Goal: Task Accomplishment & Management: Use online tool/utility

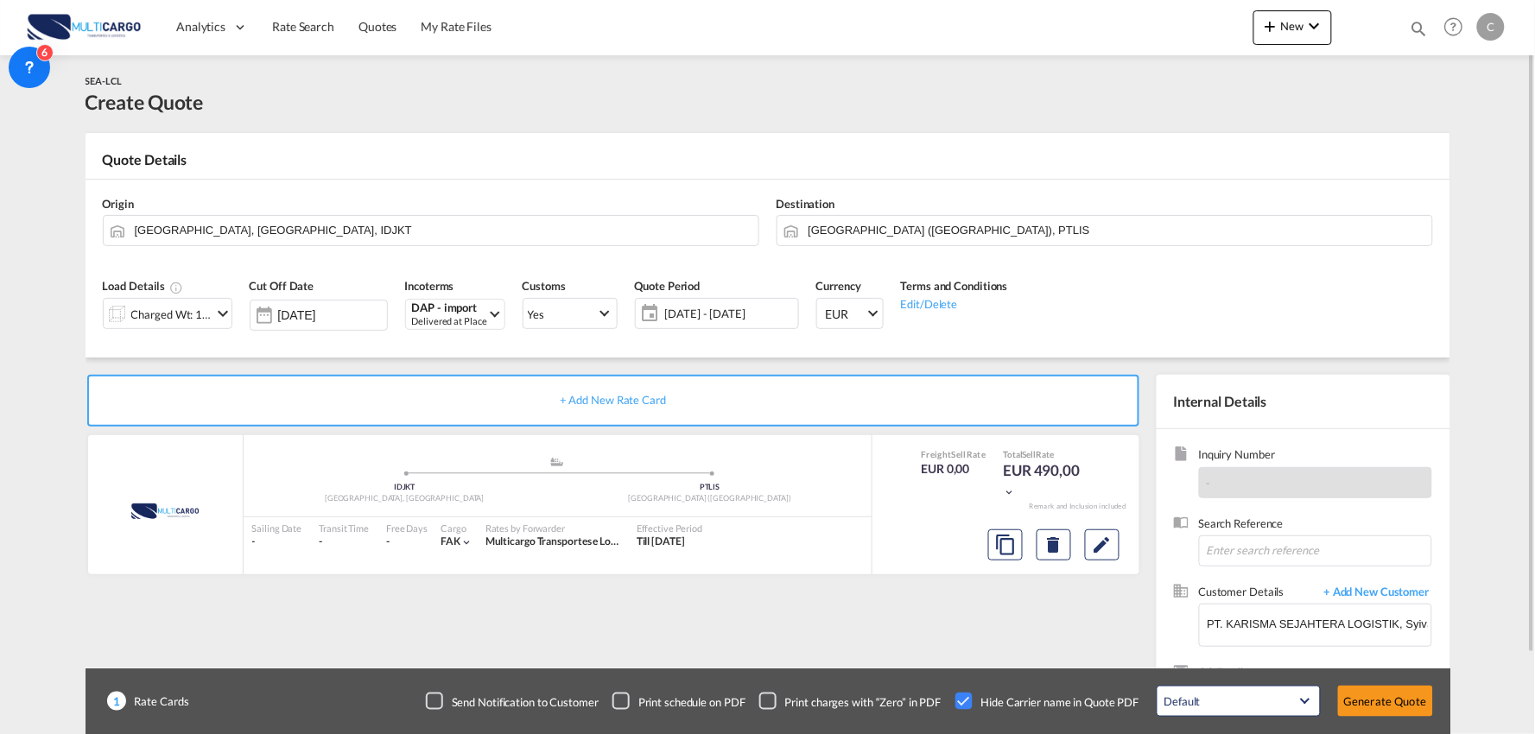
click at [549, 352] on div "Load Details Charged Wt: 1,00 W/M Cut Off Date 26 Sep 2025 Incoterms DAP - impo…" at bounding box center [767, 310] width 1347 height 96
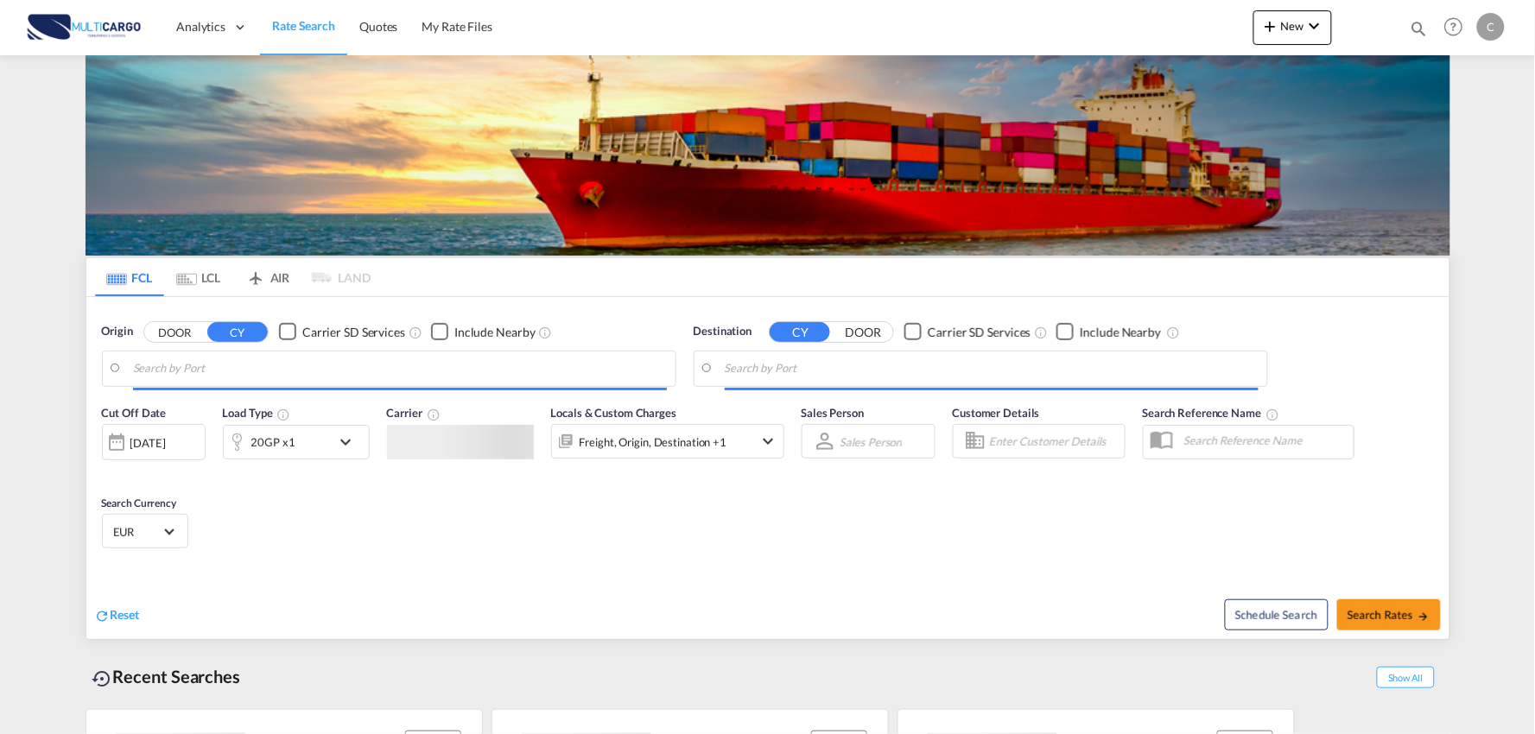
type input "Port of [GEOGRAPHIC_DATA], [GEOGRAPHIC_DATA], [GEOGRAPHIC_DATA]"
type input "Leixoes, Leixoes, PTLEI"
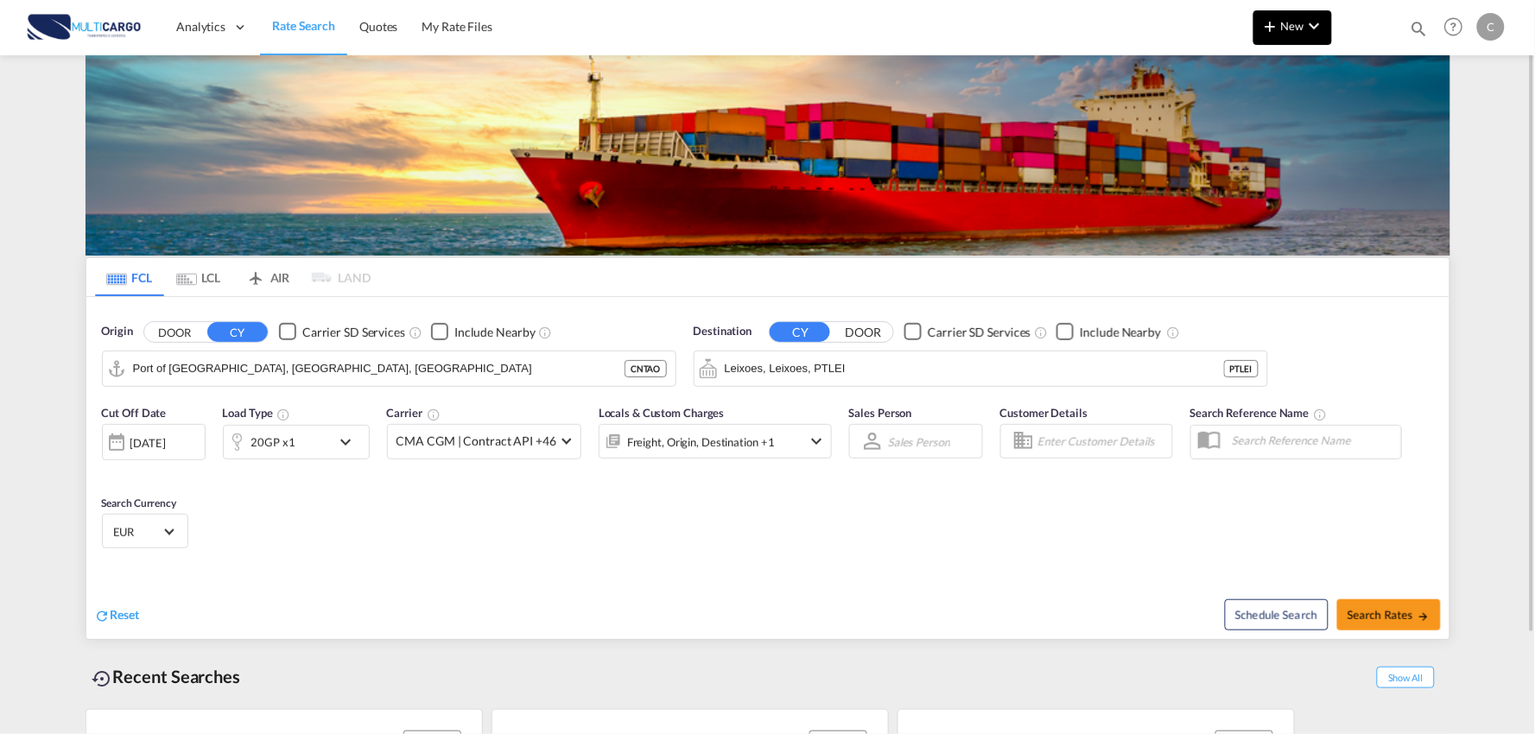
click at [1297, 30] on span "New" at bounding box center [1292, 26] width 65 height 14
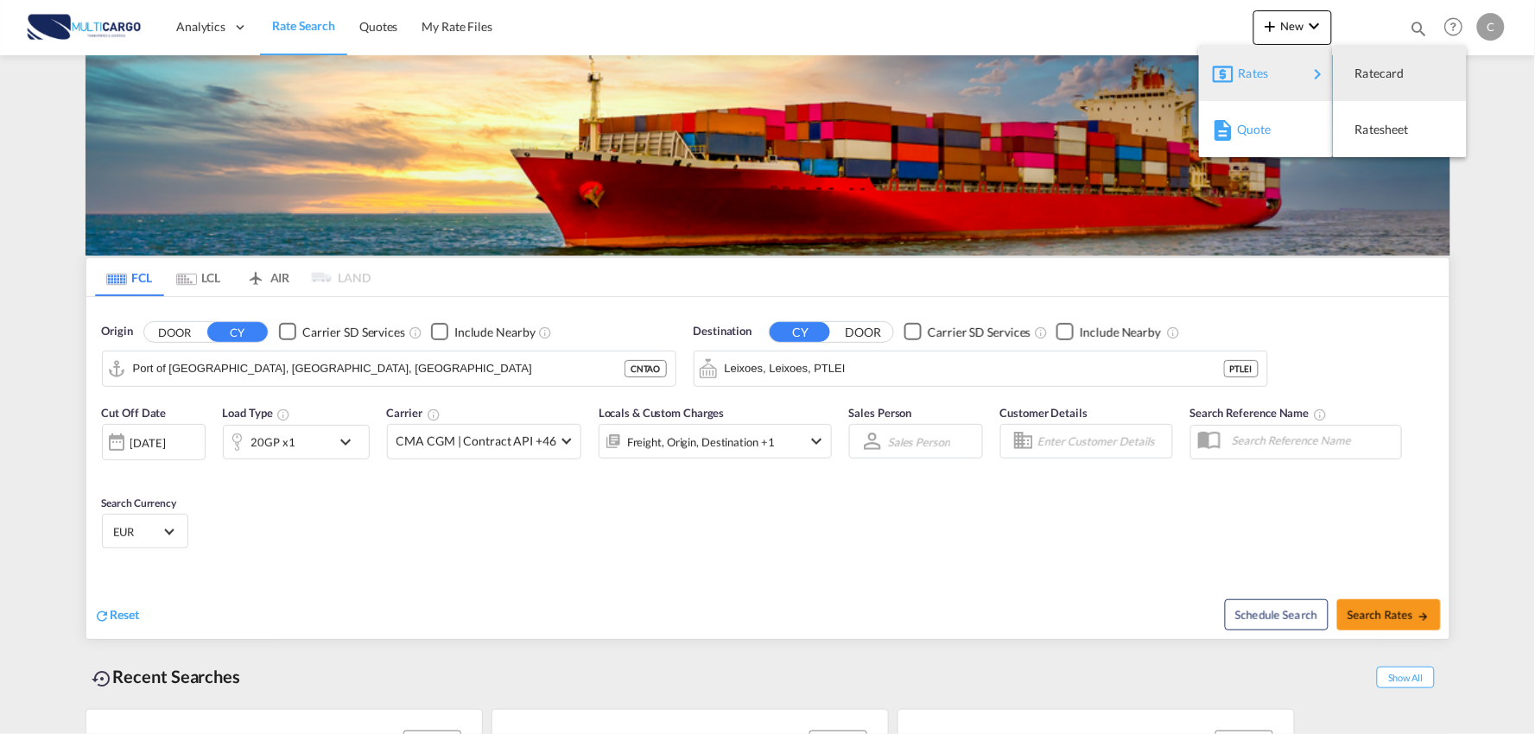
click at [1256, 135] on span "Quote" at bounding box center [1246, 129] width 19 height 35
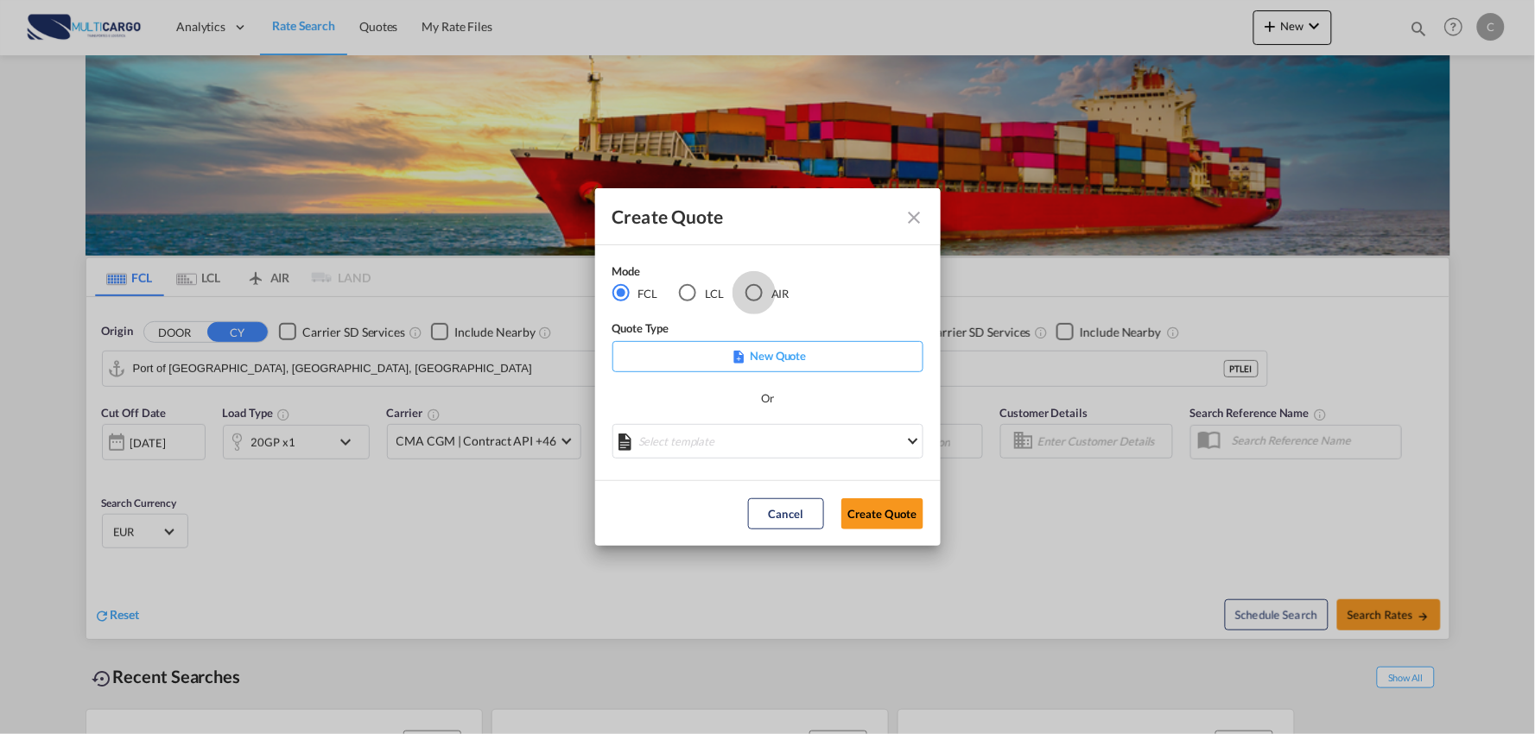
click at [758, 294] on div "AIR" at bounding box center [753, 292] width 17 height 17
click at [770, 460] on div "Select template EXP EXW AIR 09/2025 [PERSON_NAME] | [DATE] IMP_DAP_AIR <500KG -…" at bounding box center [767, 443] width 311 height 39
click at [772, 435] on md-select "Select template EXP EXW AIR 09/2025 [PERSON_NAME] | [DATE] IMP_DAP_AIR <500KG -…" at bounding box center [767, 441] width 311 height 35
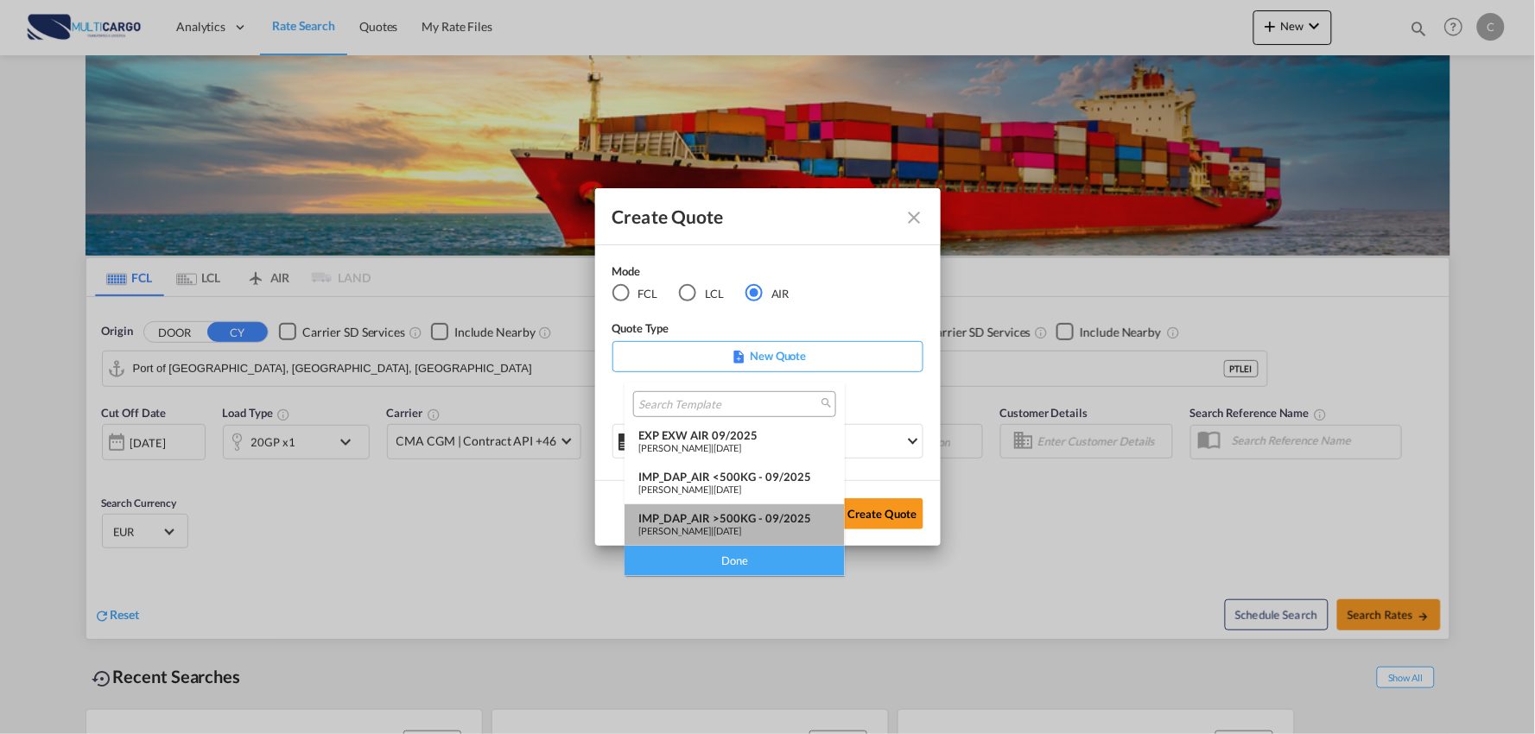
click at [753, 516] on div "IMP_DAP_AIR >500KG - 09/2025" at bounding box center [734, 518] width 193 height 14
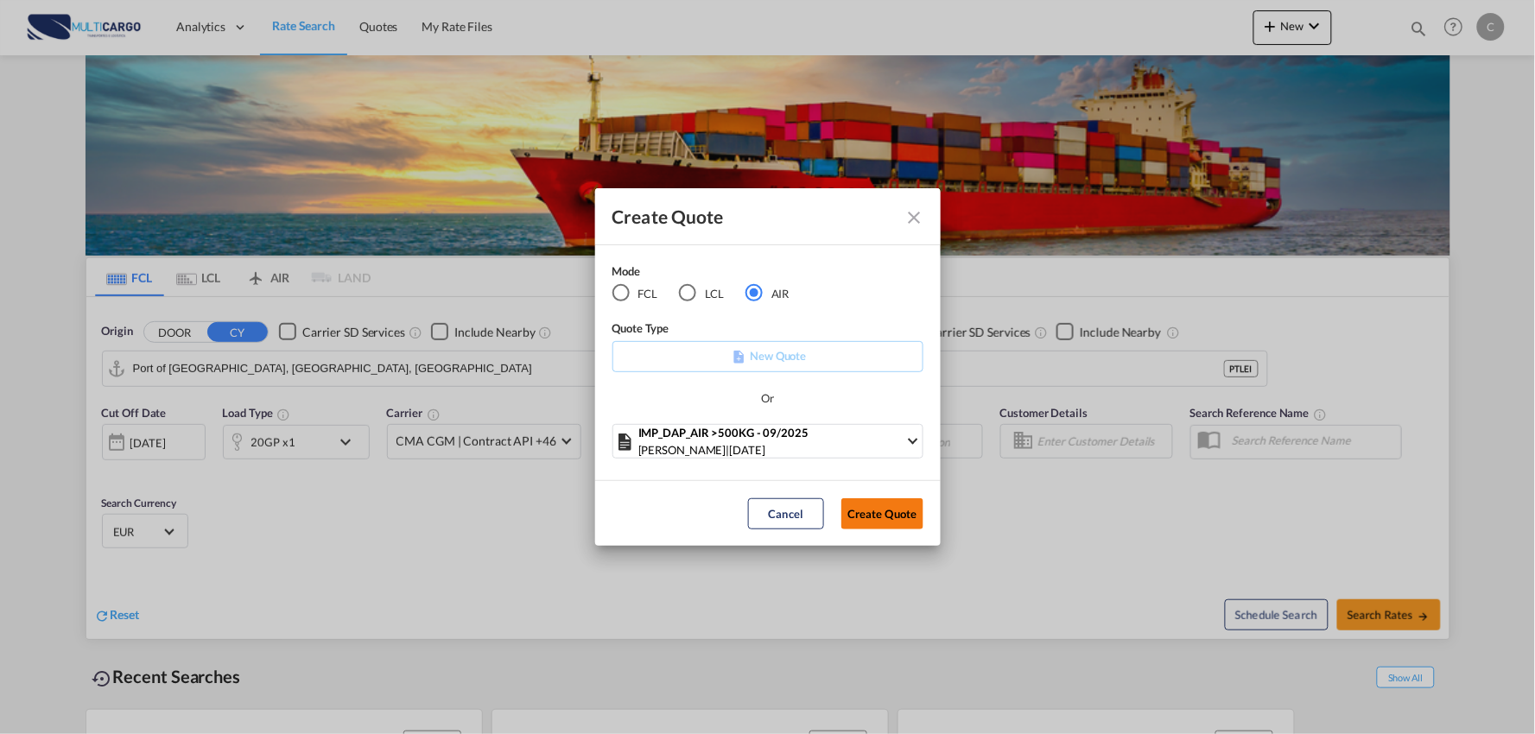
click at [890, 511] on button "Create Quote" at bounding box center [882, 513] width 82 height 31
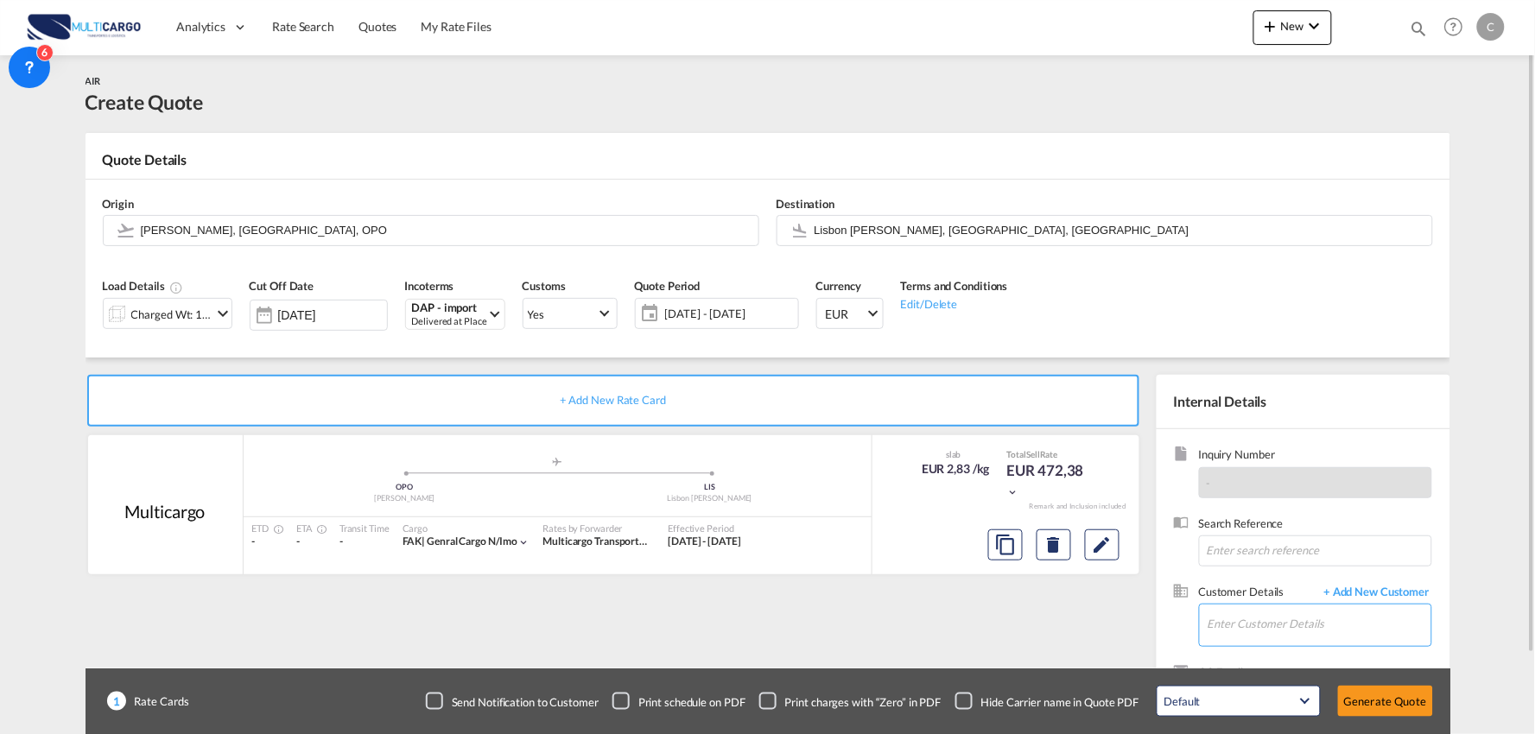
click at [1337, 633] on input "Enter Customer Details" at bounding box center [1320, 624] width 224 height 39
click at [1337, 622] on input "Enter Customer Details" at bounding box center [1320, 624] width 224 height 39
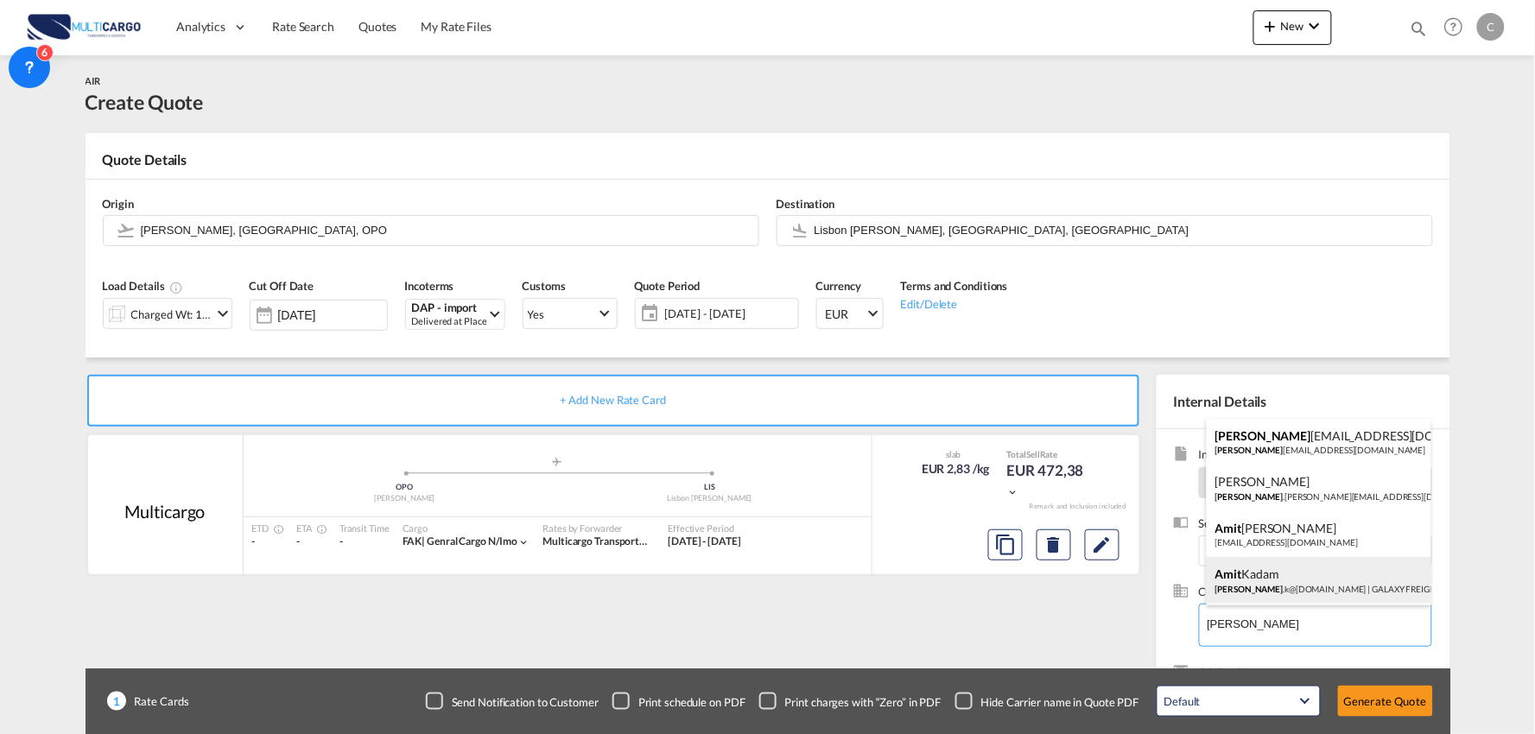
click at [1279, 577] on div "[PERSON_NAME] amit .k@[DOMAIN_NAME] | GALAXY FREIGHT" at bounding box center [1319, 580] width 225 height 47
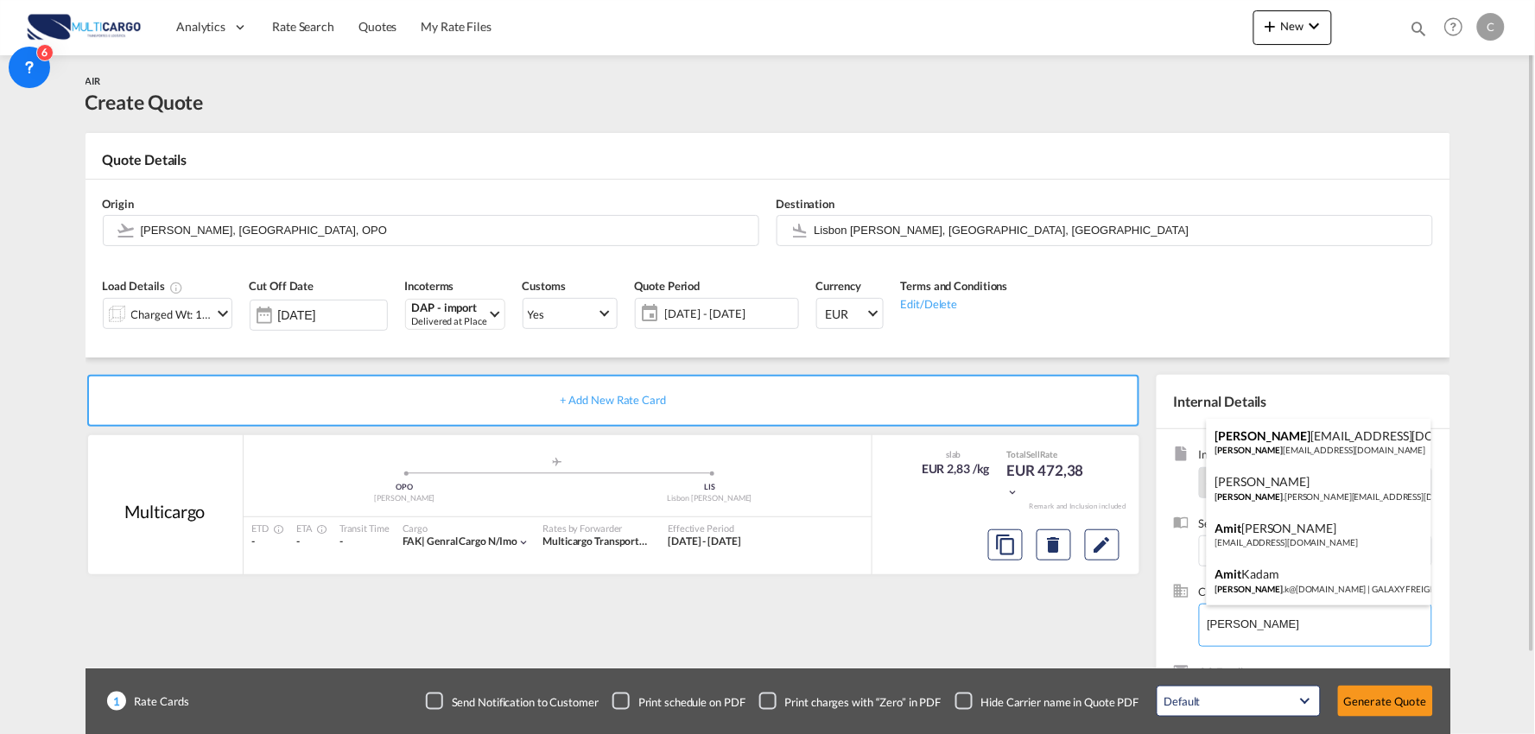
type input "GALAXY FREIGHT, [PERSON_NAME], [EMAIL_ADDRESS][DOMAIN_NAME]"
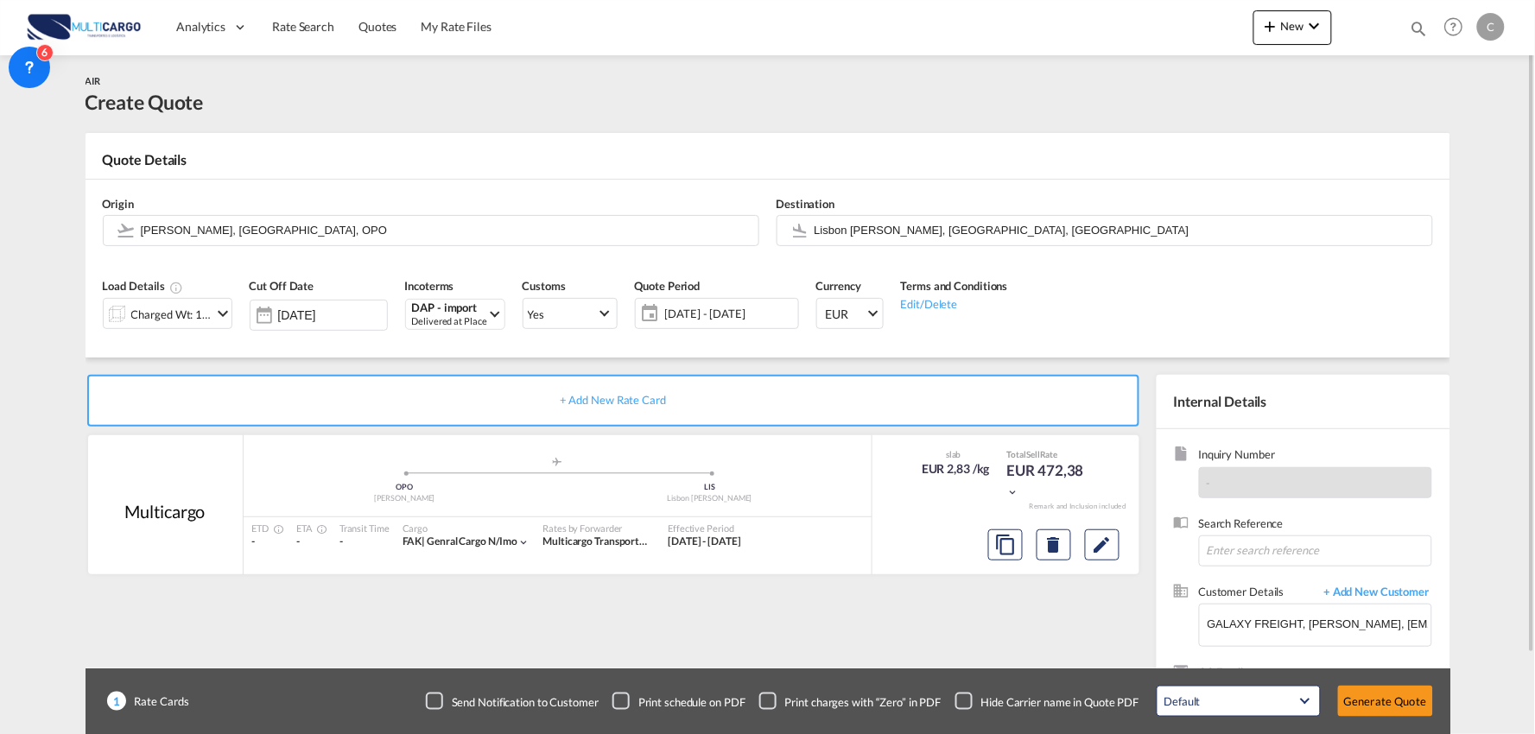
click at [973, 697] on div "Checkbox No Ink" at bounding box center [963, 701] width 17 height 17
click at [873, 616] on div "+ Add New Rate Card Multicargo added by you .a{fill:#aaa8ad;} .a{fill:#aaa8ad;}…" at bounding box center [617, 555] width 1062 height 361
click at [881, 251] on div "Destination [GEOGRAPHIC_DATA] [PERSON_NAME], [GEOGRAPHIC_DATA], [GEOGRAPHIC_DAT…" at bounding box center [1105, 221] width 674 height 69
click at [885, 231] on input "Lisbon [PERSON_NAME], [GEOGRAPHIC_DATA], [GEOGRAPHIC_DATA]" at bounding box center [1119, 230] width 609 height 30
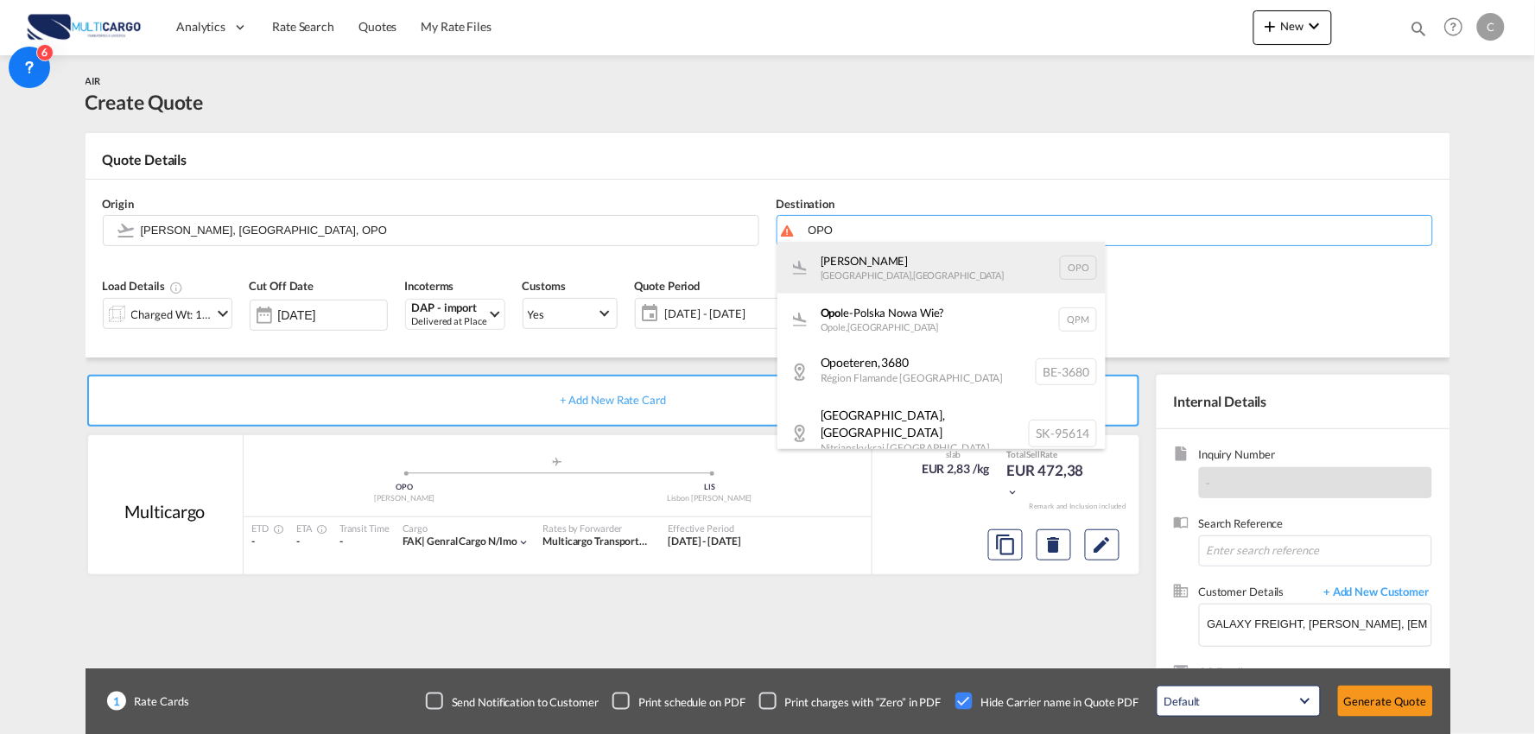
click at [869, 263] on div "[PERSON_NAME][GEOGRAPHIC_DATA] , [GEOGRAPHIC_DATA] OPO" at bounding box center [941, 268] width 328 height 52
type input "[PERSON_NAME], [GEOGRAPHIC_DATA], OPO"
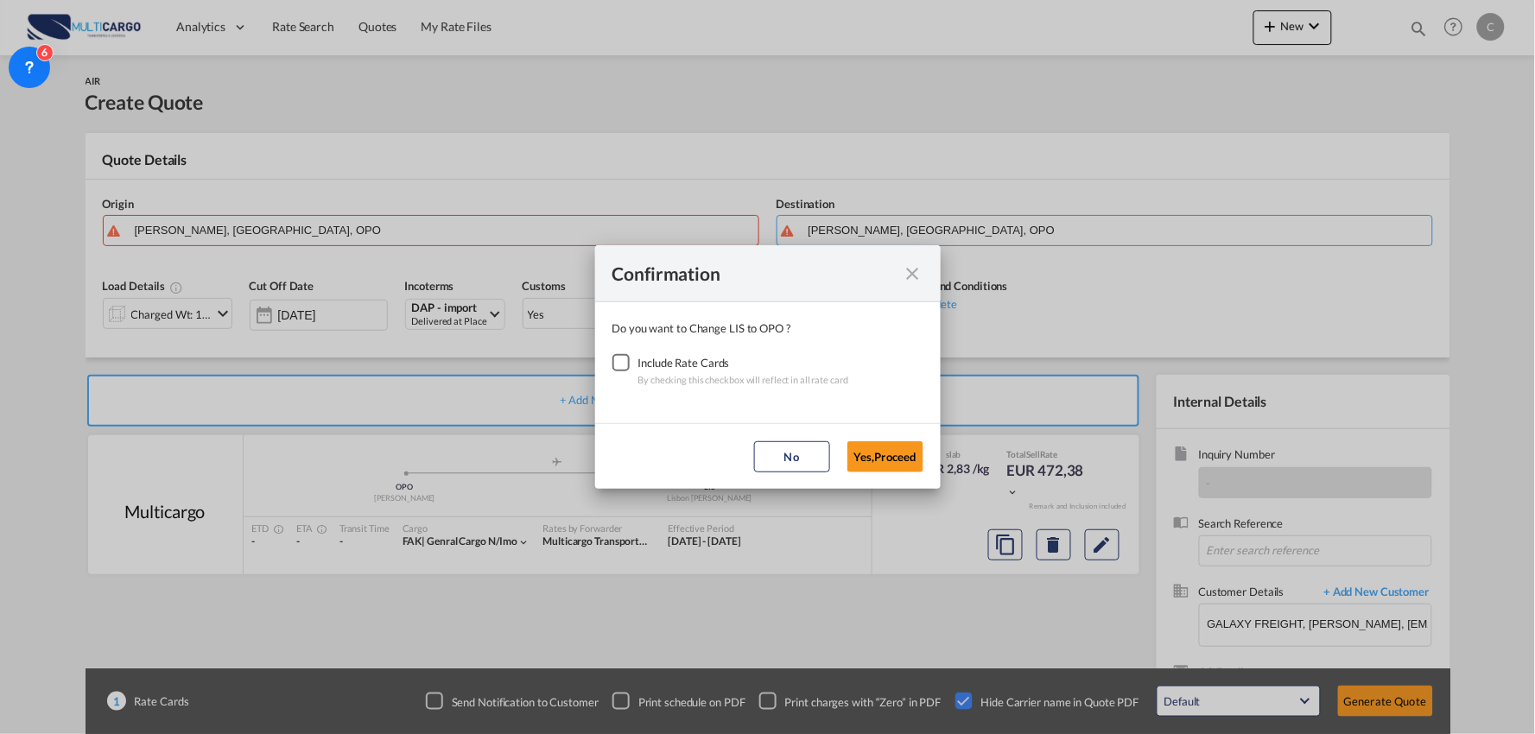
click at [623, 361] on div "Checkbox No Ink" at bounding box center [620, 362] width 17 height 17
click at [903, 449] on button "Yes,Proceed" at bounding box center [885, 456] width 76 height 31
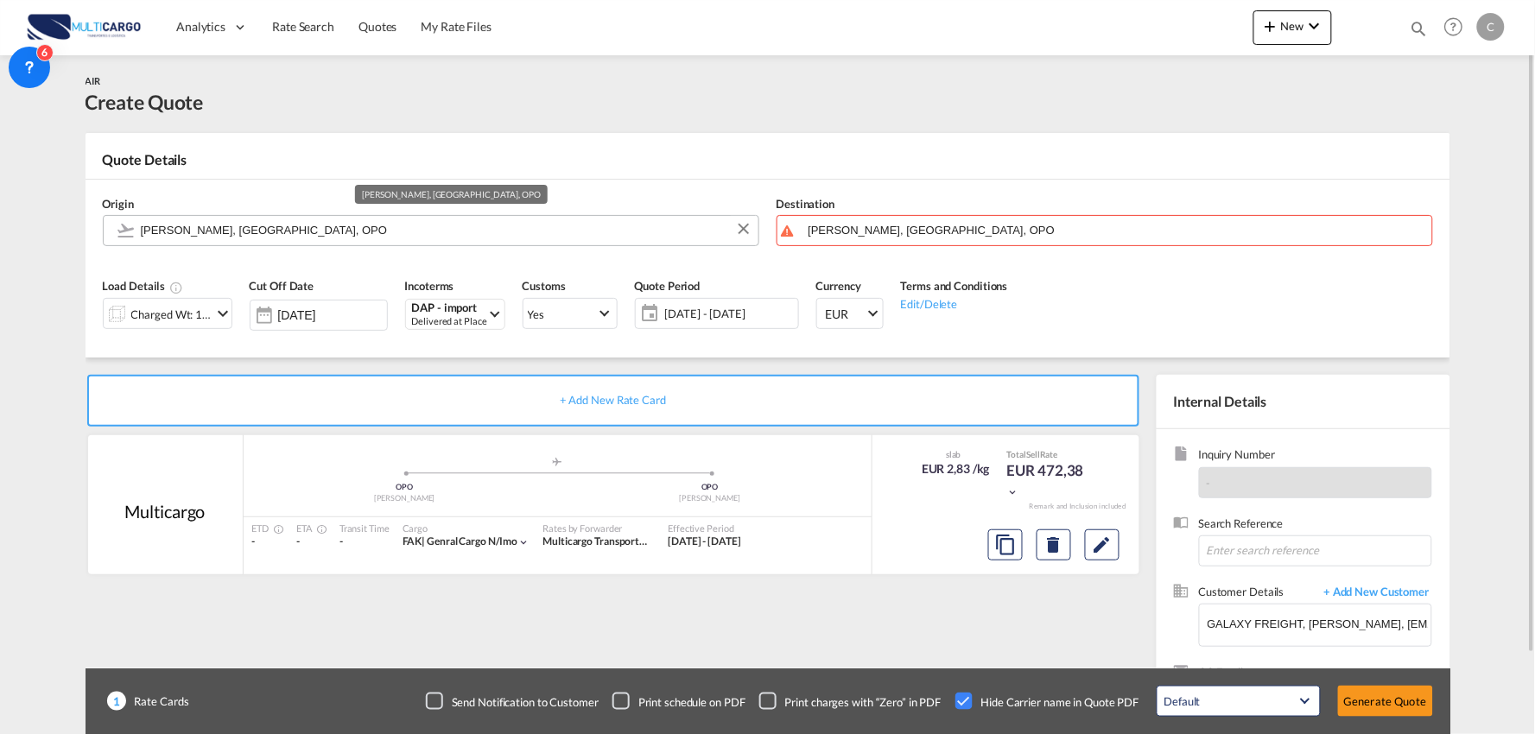
click at [320, 233] on input "[PERSON_NAME], [GEOGRAPHIC_DATA], OPO" at bounding box center [445, 230] width 609 height 30
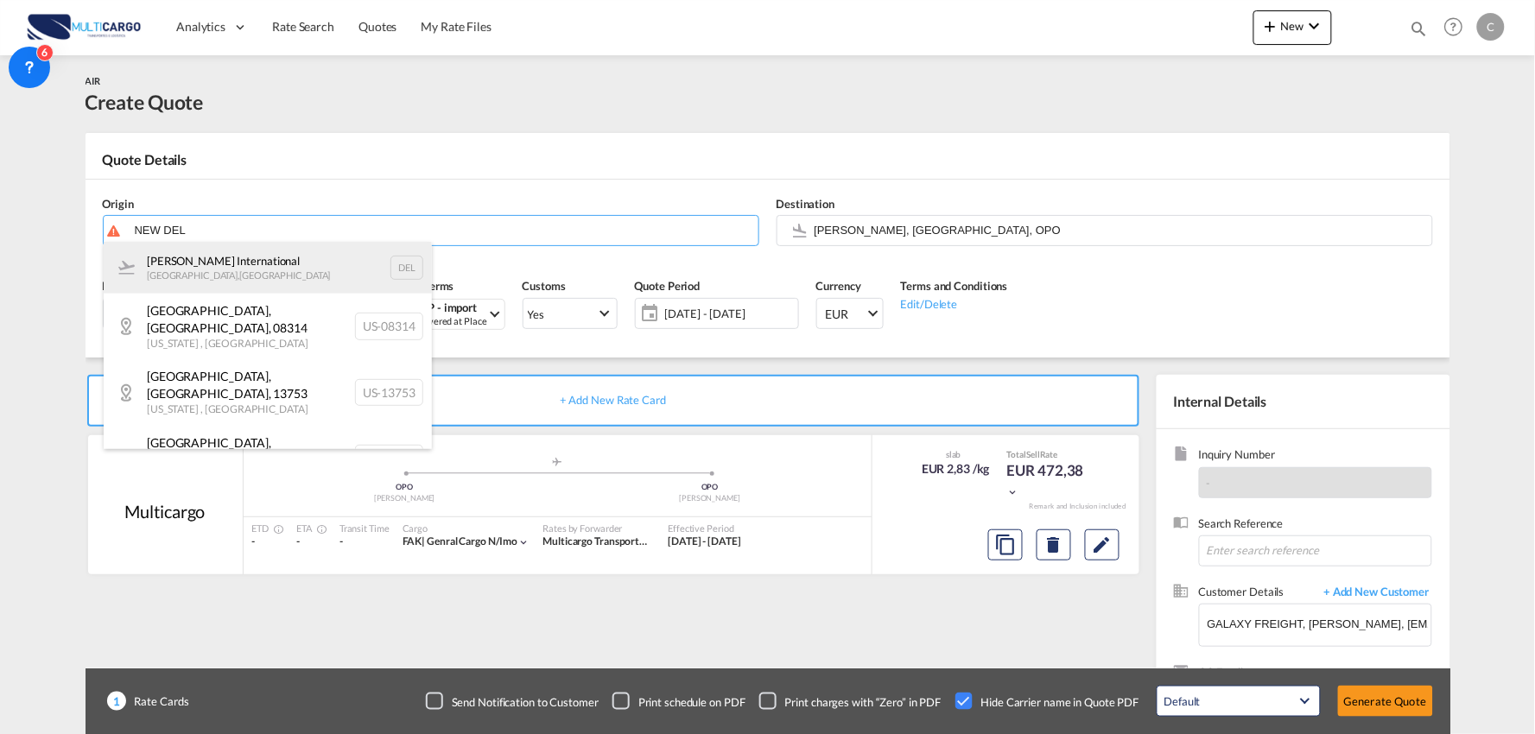
click at [257, 269] on div "[PERSON_NAME] International [GEOGRAPHIC_DATA] , [GEOGRAPHIC_DATA] DEL" at bounding box center [268, 268] width 328 height 52
type input "[PERSON_NAME] International, [GEOGRAPHIC_DATA], [GEOGRAPHIC_DATA]"
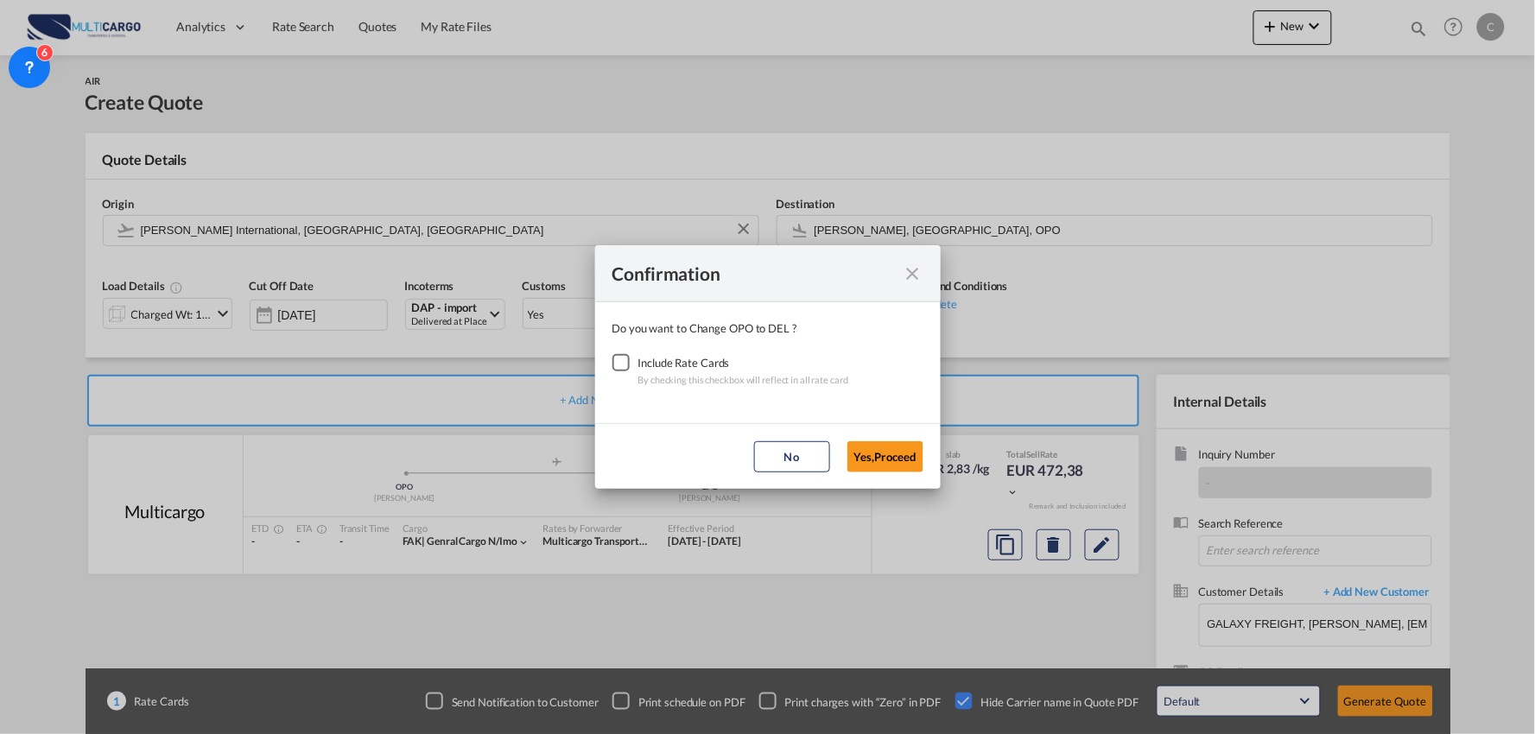
click at [623, 357] on div "Checkbox No Ink" at bounding box center [620, 362] width 17 height 17
click at [891, 456] on button "Yes,Proceed" at bounding box center [885, 456] width 76 height 31
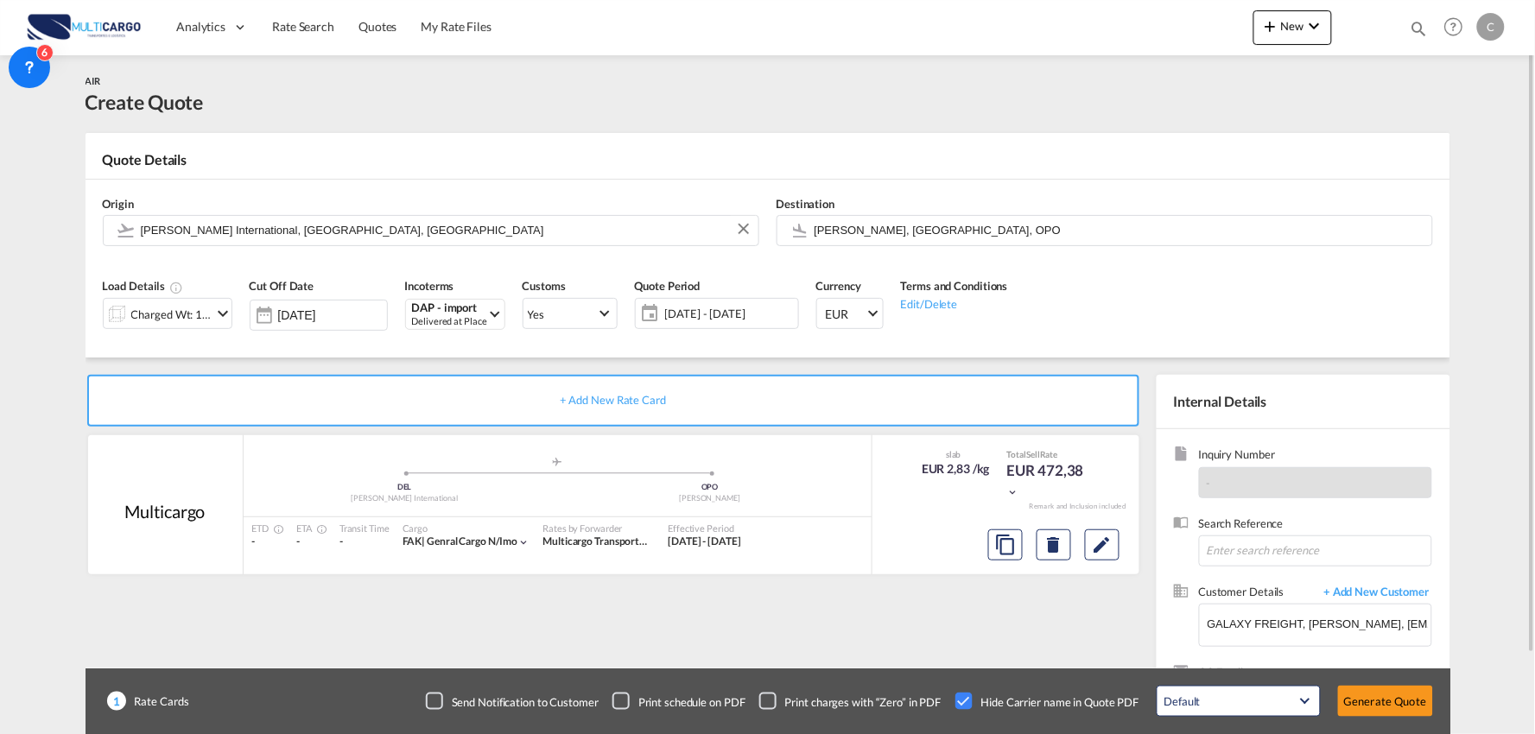
click at [139, 320] on div "Charged Wt: 166,67 KG" at bounding box center [171, 314] width 81 height 24
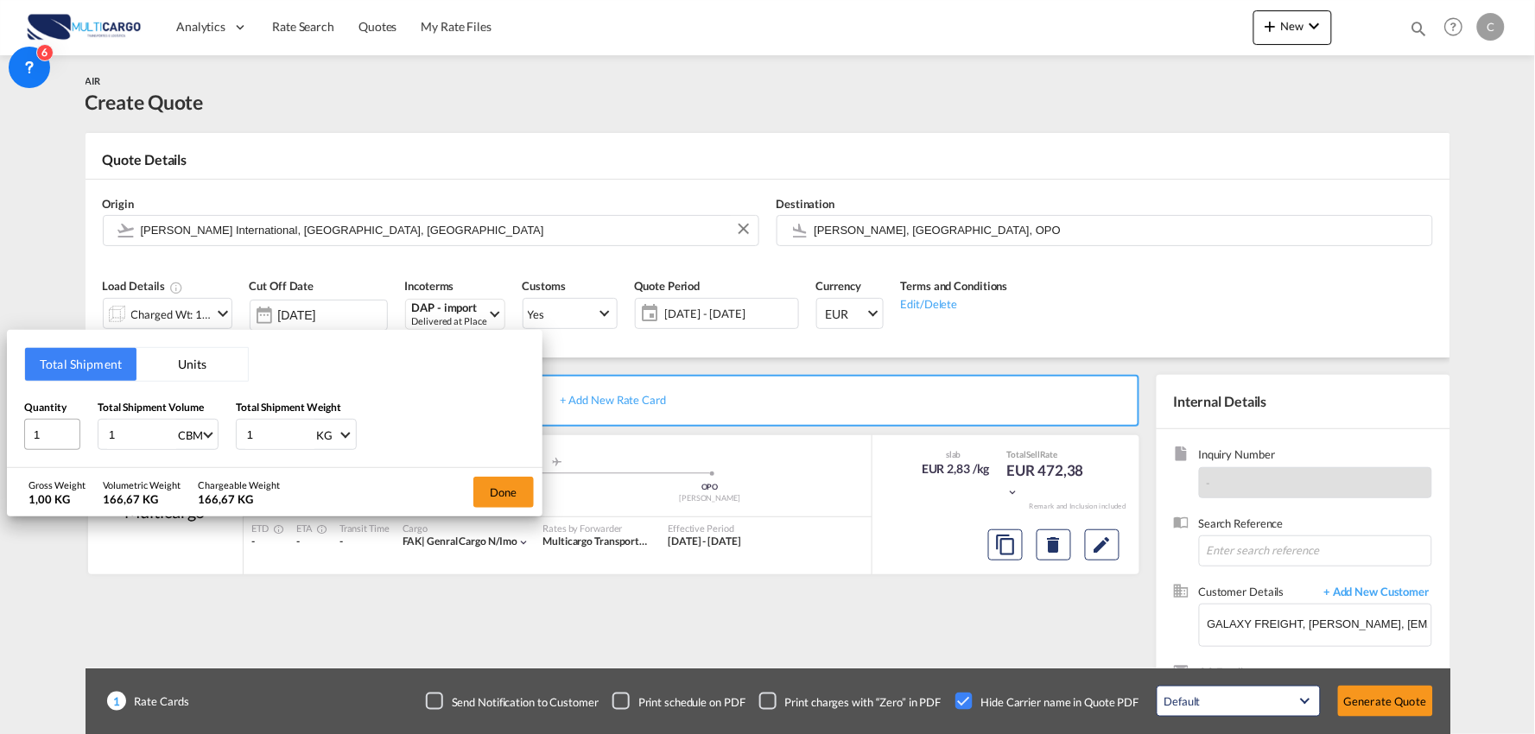
drag, startPoint x: 105, startPoint y: 434, endPoint x: 47, endPoint y: 441, distance: 58.3
click at [49, 441] on div "Quantity 1 Total Shipment Volume 1 CBM CBM CFT KG LB Total Shipment Weight 1 KG…" at bounding box center [274, 425] width 501 height 52
type input "38"
type input "38.29"
click at [0, 438] on html "Analytics Reports Dashboard Rate Search Quotes My Rate Files" at bounding box center [767, 367] width 1535 height 734
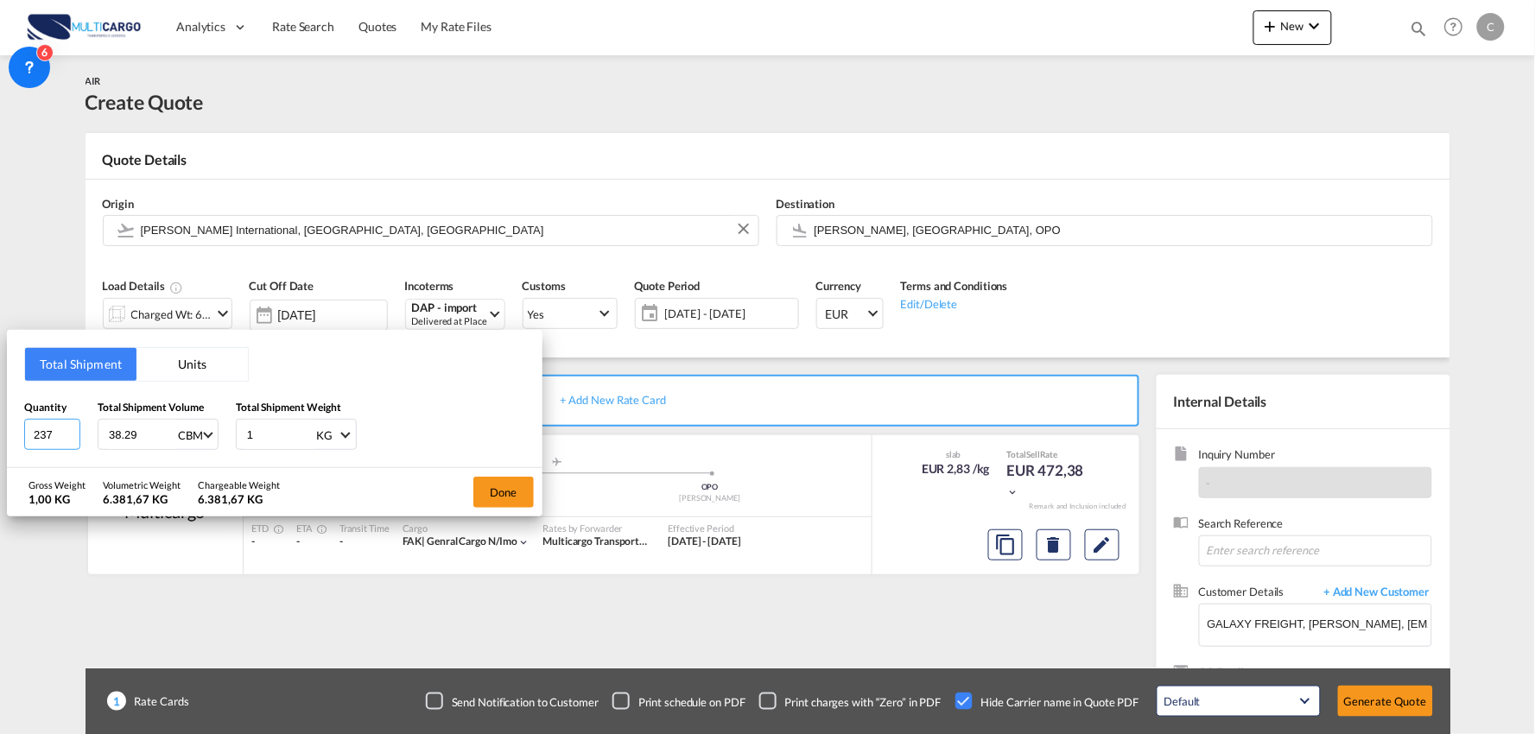
type input "237"
drag, startPoint x: 273, startPoint y: 425, endPoint x: 194, endPoint y: 434, distance: 79.2
click at [202, 434] on div "Quantity 237 Total Shipment Volume 38.29 CBM CBM CFT KG LB Total Shipment Weigh…" at bounding box center [274, 425] width 501 height 52
type input "6381.33"
click at [472, 480] on div "Done" at bounding box center [504, 492] width 78 height 48
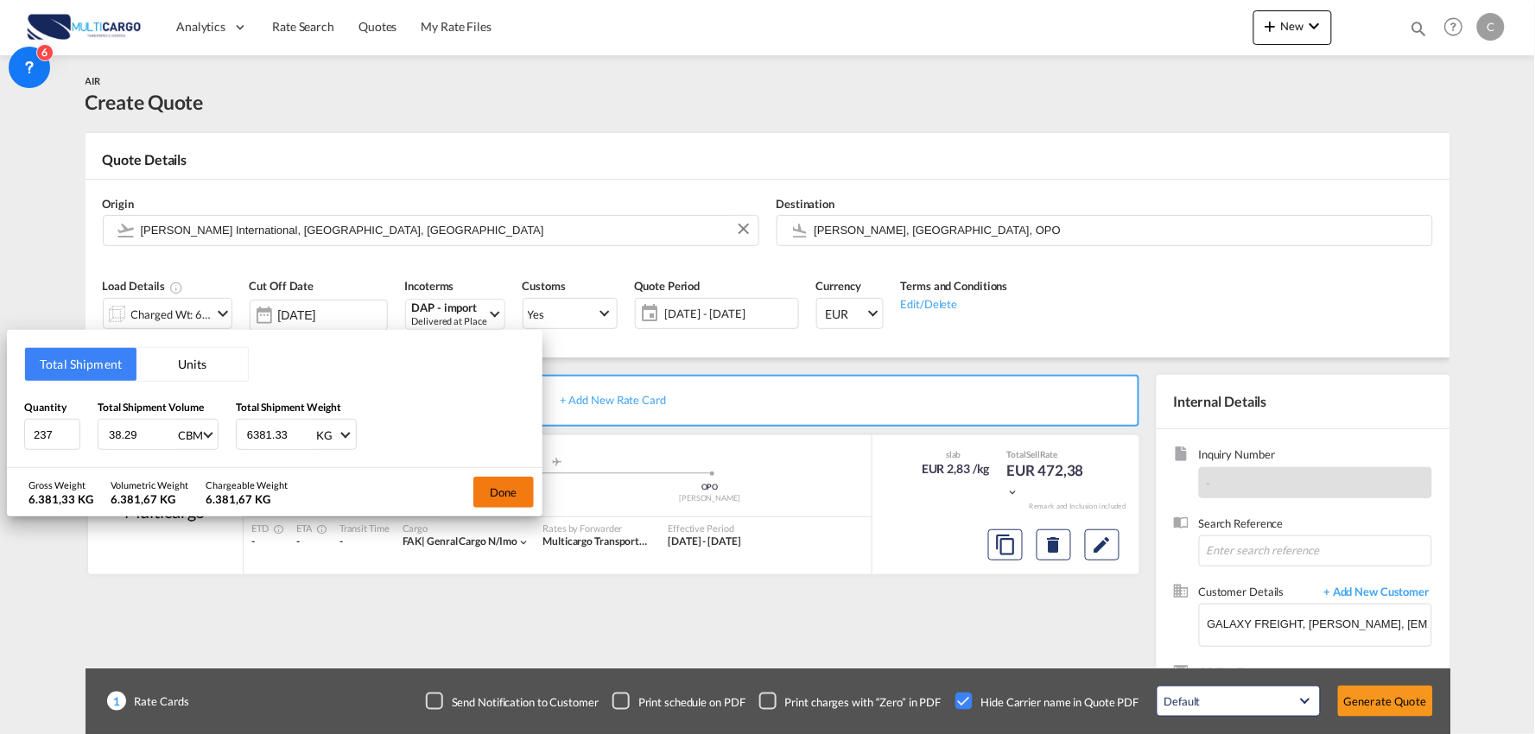
click at [487, 490] on button "Done" at bounding box center [503, 492] width 60 height 31
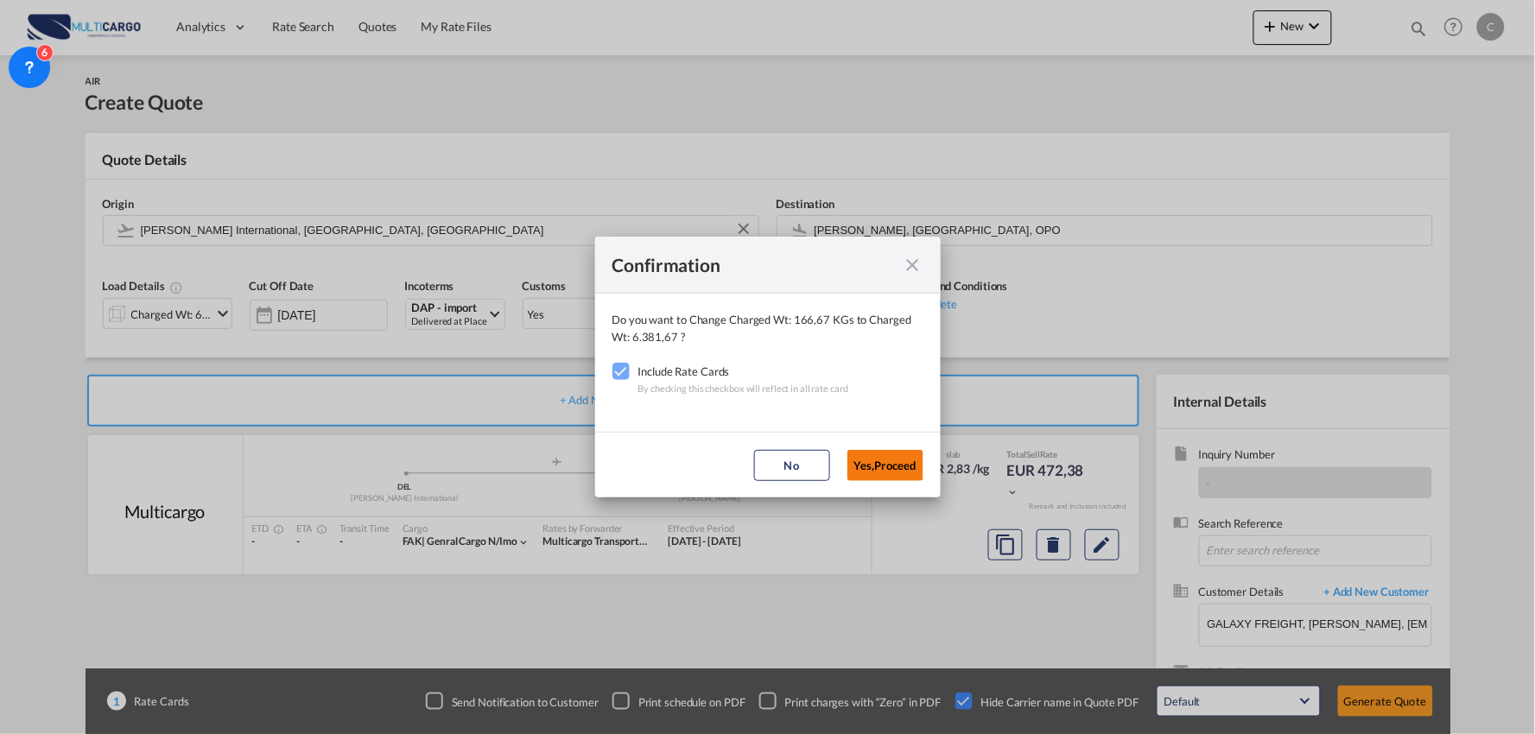
click at [877, 455] on button "Yes,Proceed" at bounding box center [885, 465] width 76 height 31
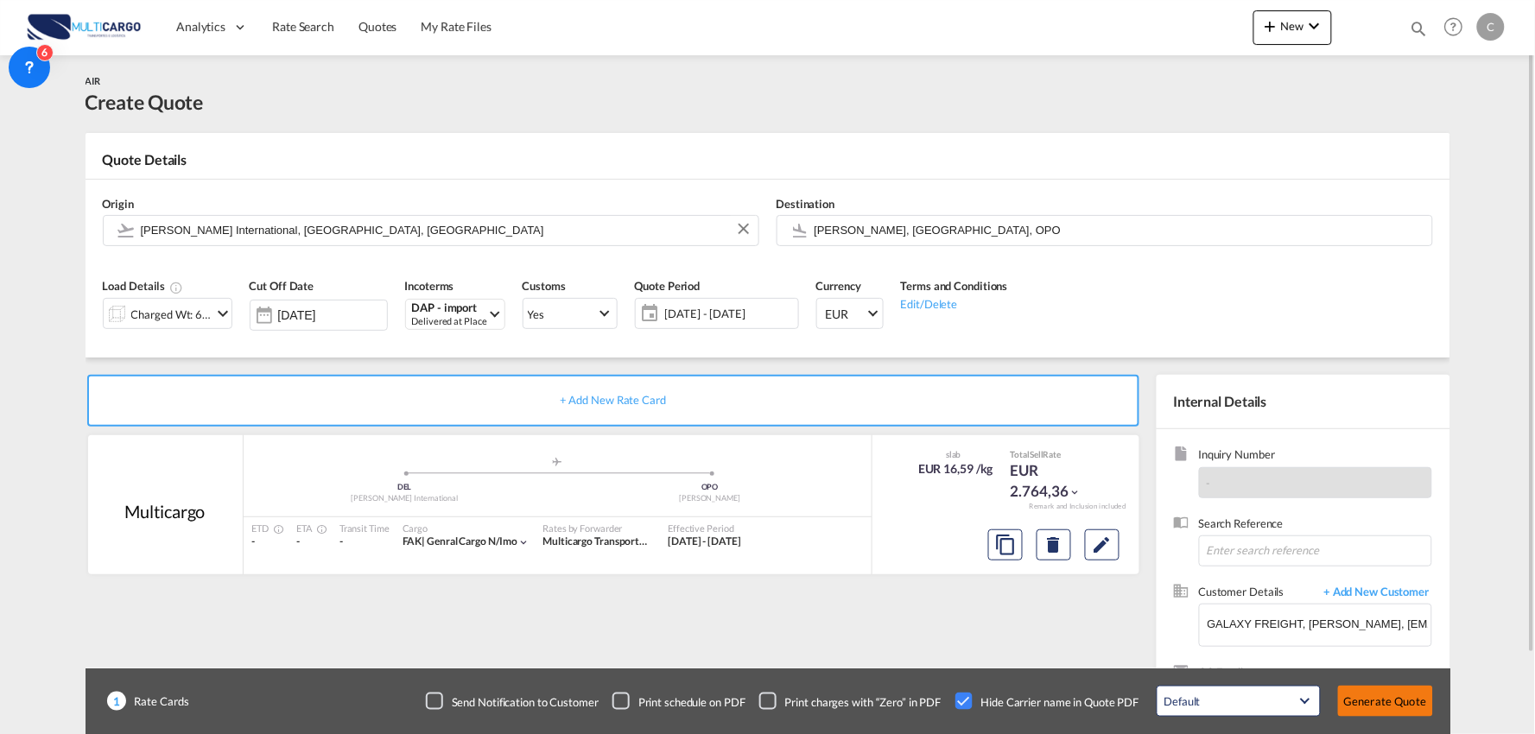
click at [1385, 696] on button "Generate Quote" at bounding box center [1385, 701] width 95 height 31
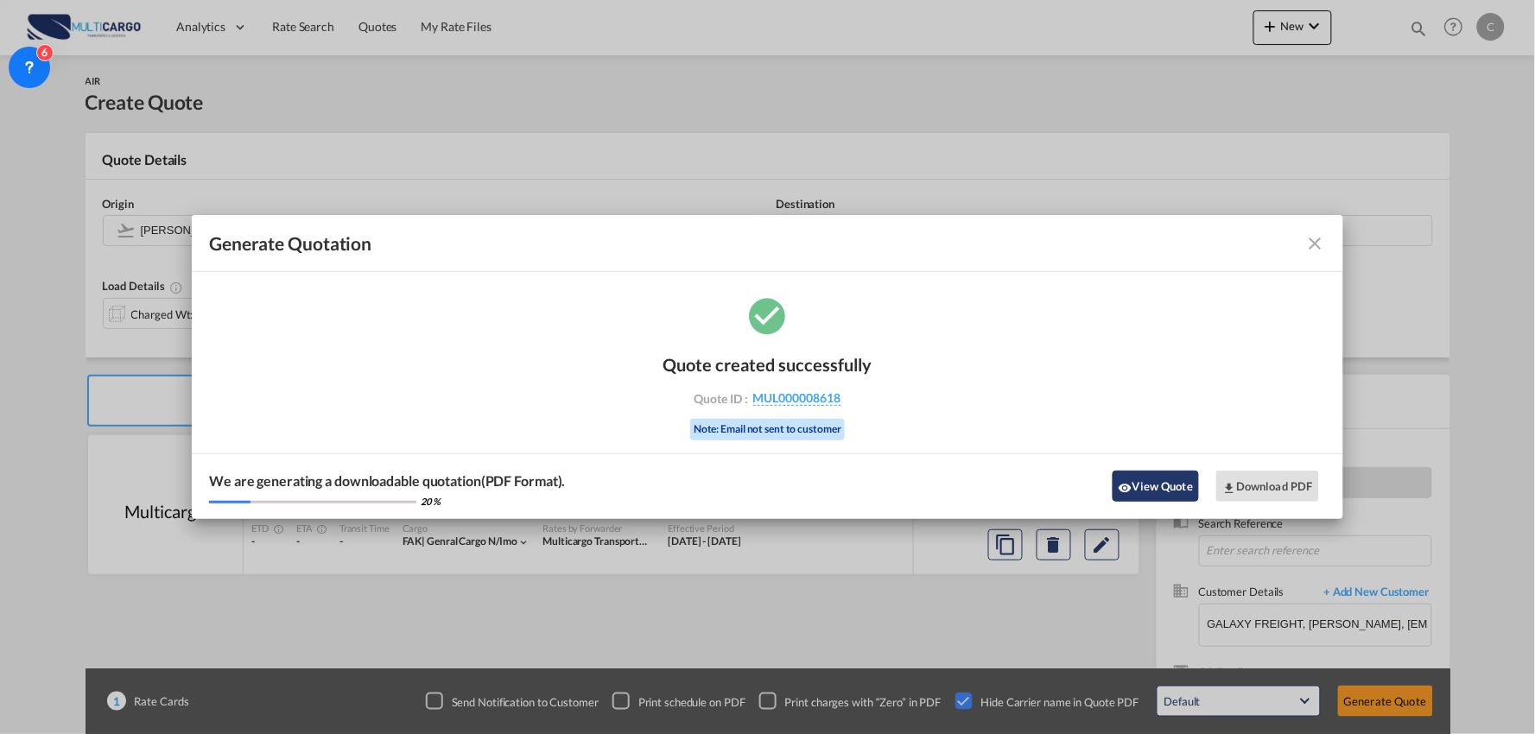
click at [1158, 475] on button "View Quote" at bounding box center [1156, 486] width 86 height 31
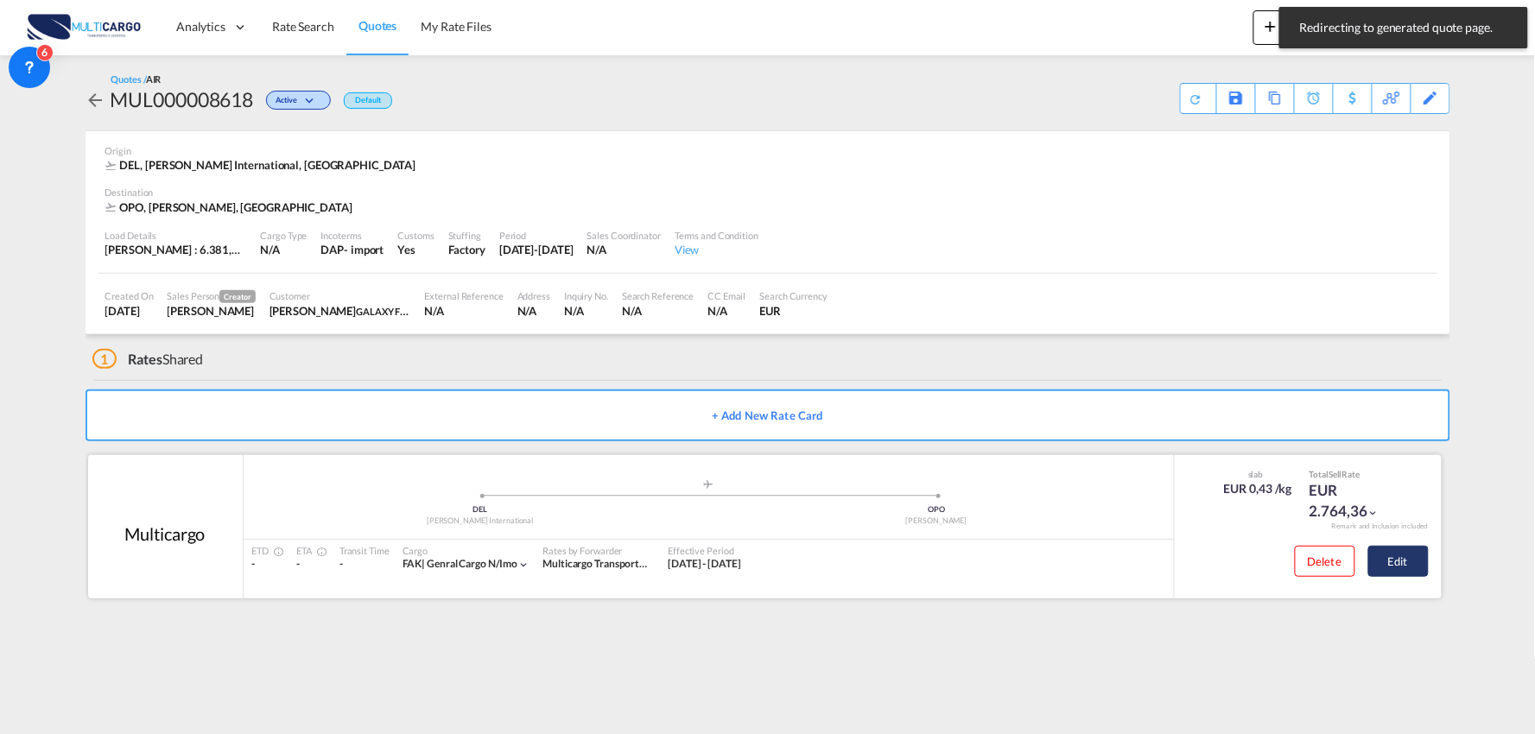
click at [1400, 567] on button "Edit" at bounding box center [1398, 561] width 60 height 31
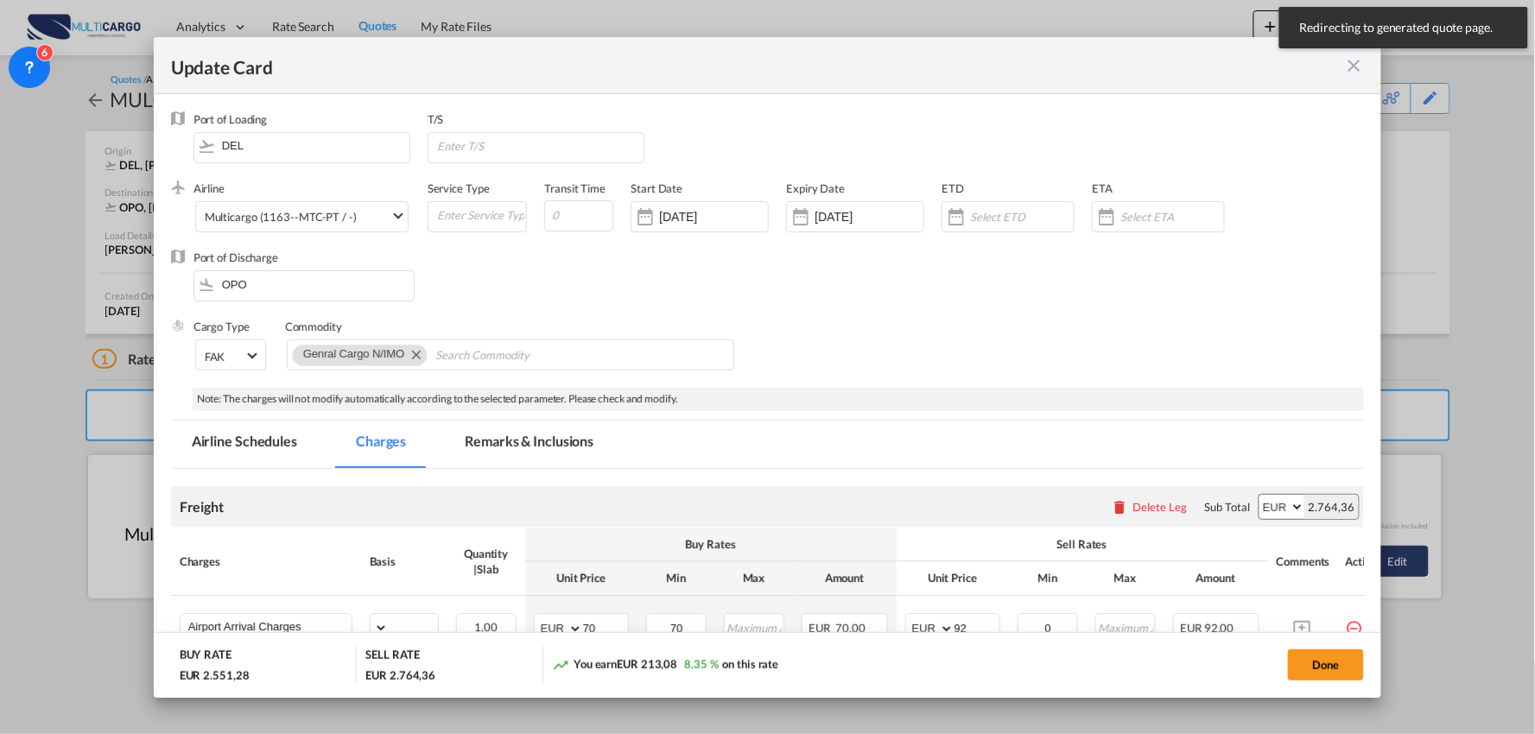
select select "per_bl"
select select "per_kg"
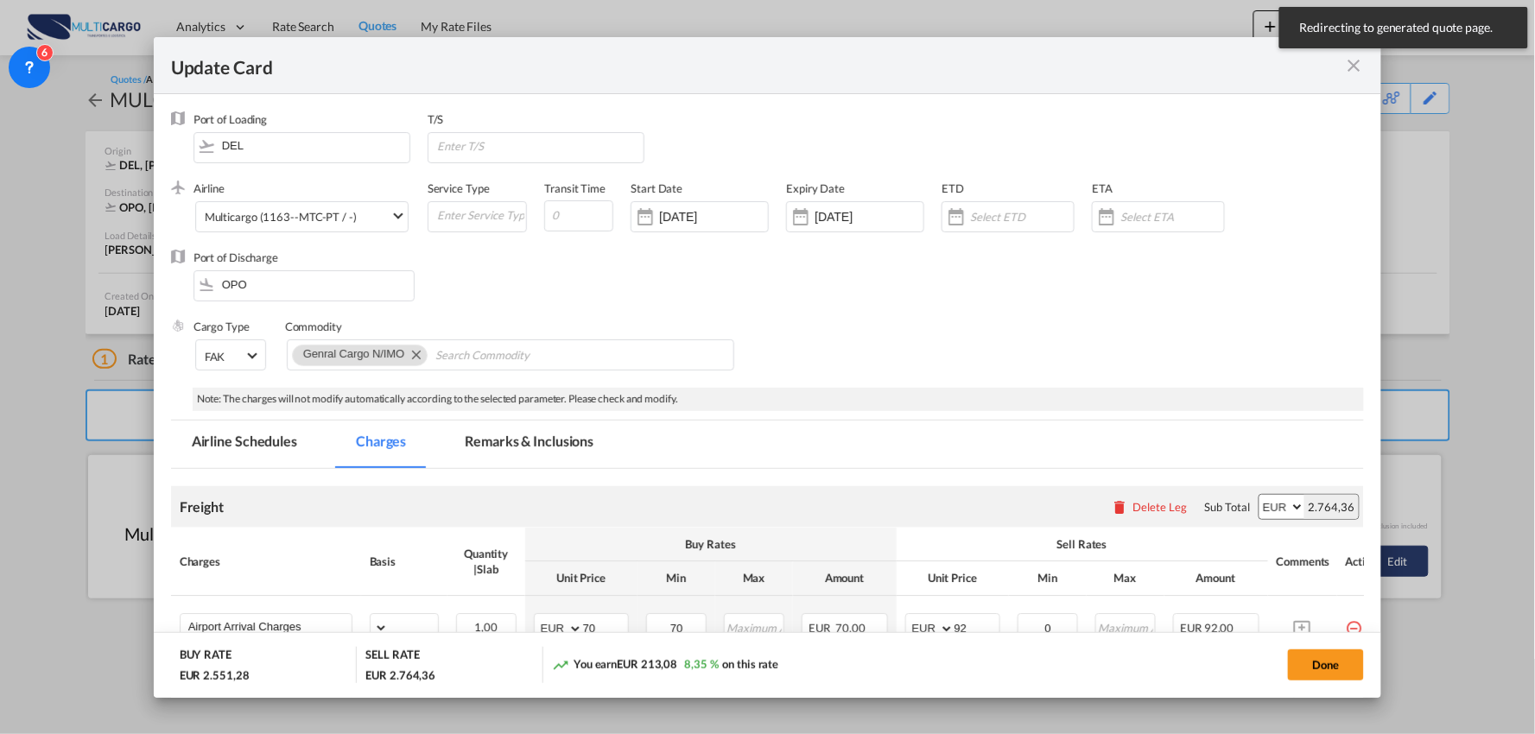
select select "per_shipment"
select select "per_bl"
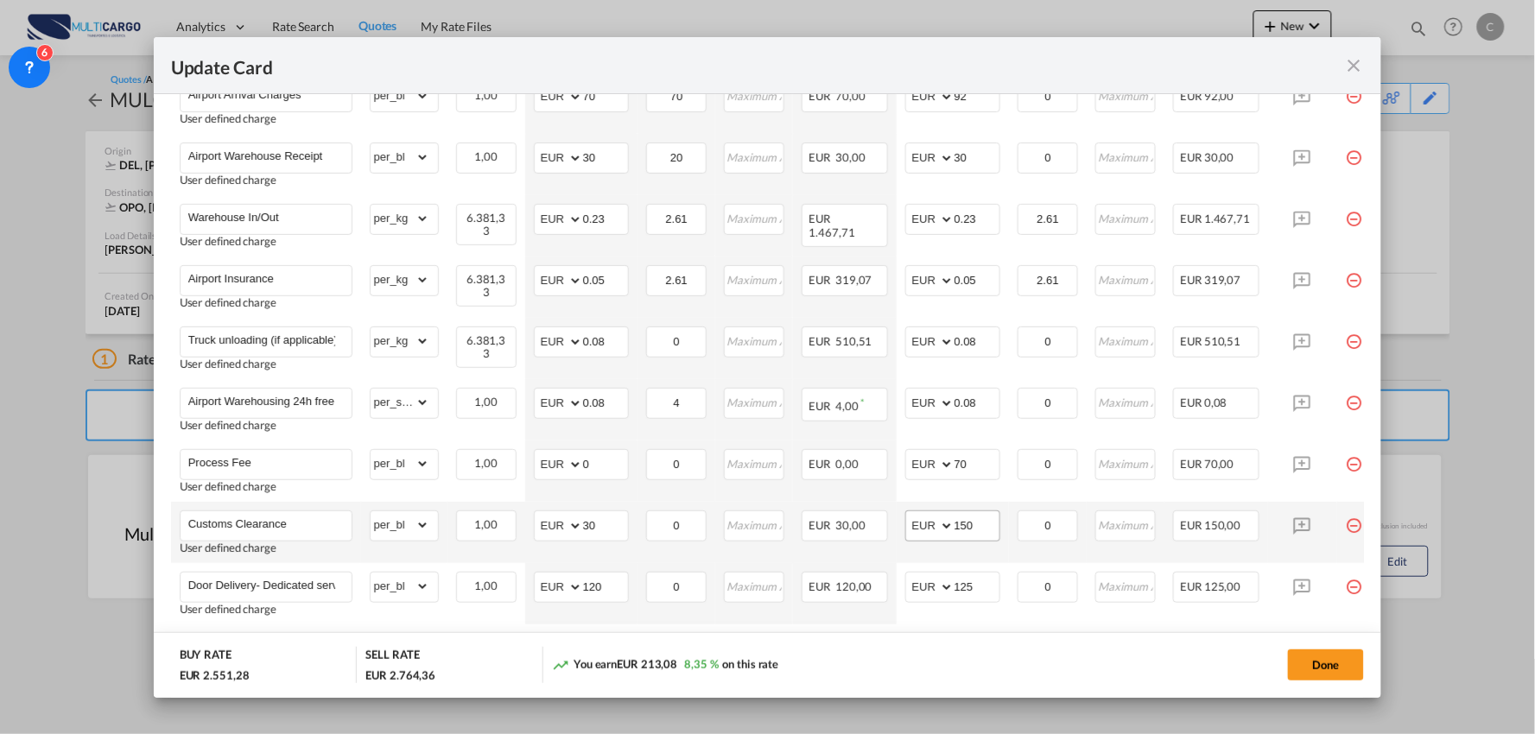
scroll to position [648, 0]
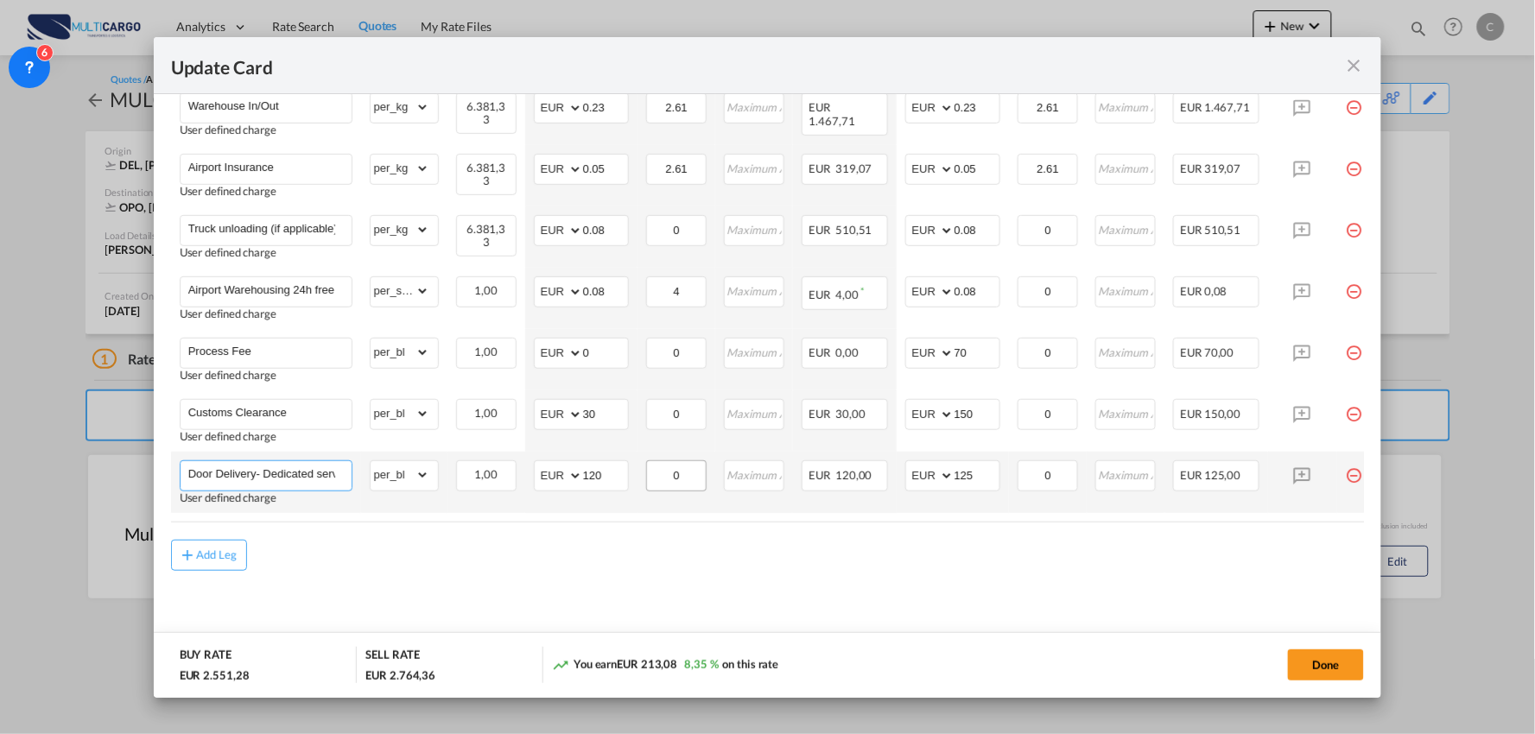
drag, startPoint x: 256, startPoint y: 471, endPoint x: 648, endPoint y: 480, distance: 392.3
click at [650, 484] on tr "Door Delivery- Dedicated service User defined charge Please Enter Already Exist…" at bounding box center [783, 482] width 1224 height 61
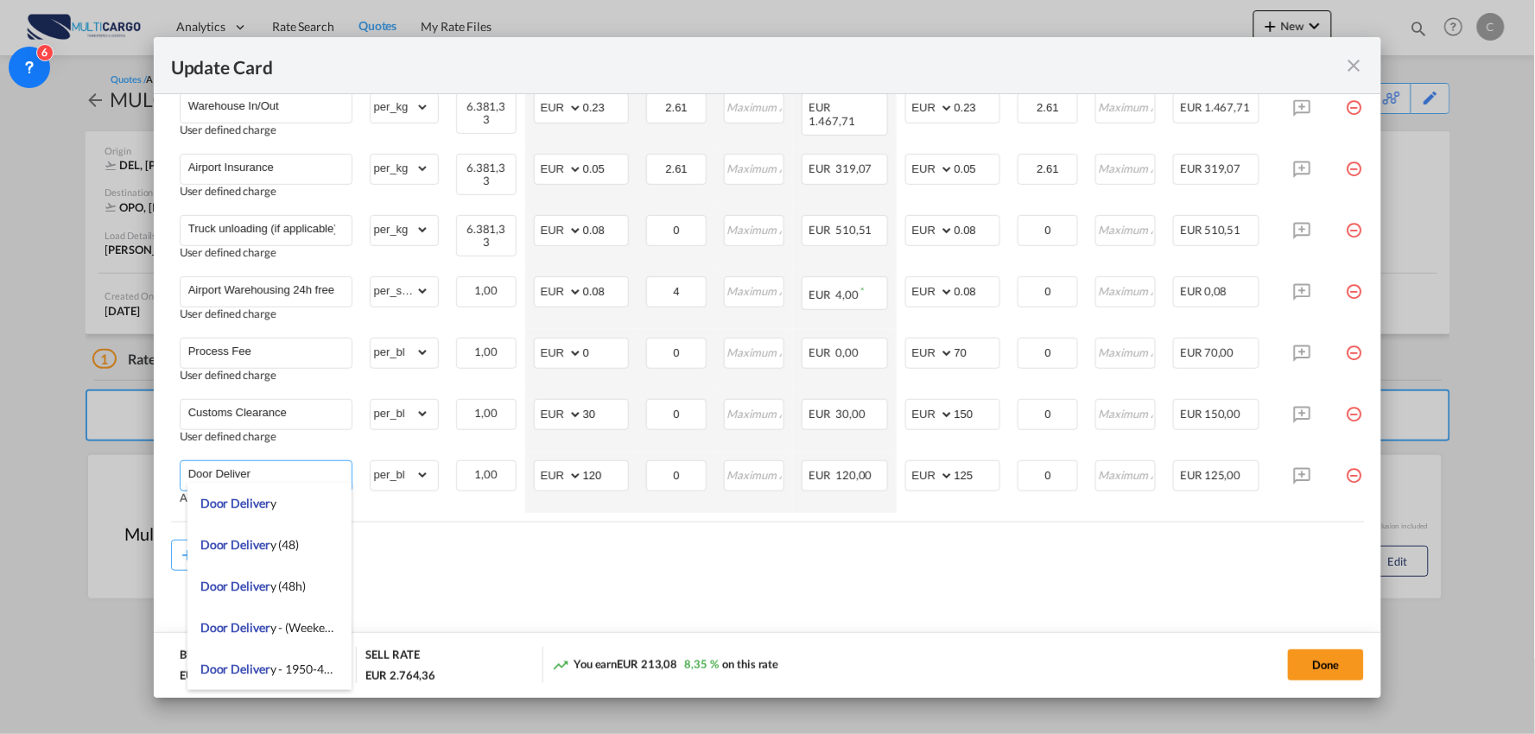
type input "Door Deliver"
click at [663, 580] on md-content "Freight Please enter leg name Leg Name Already Exists Delete Leg Sub Total AED …" at bounding box center [768, 240] width 1194 height 828
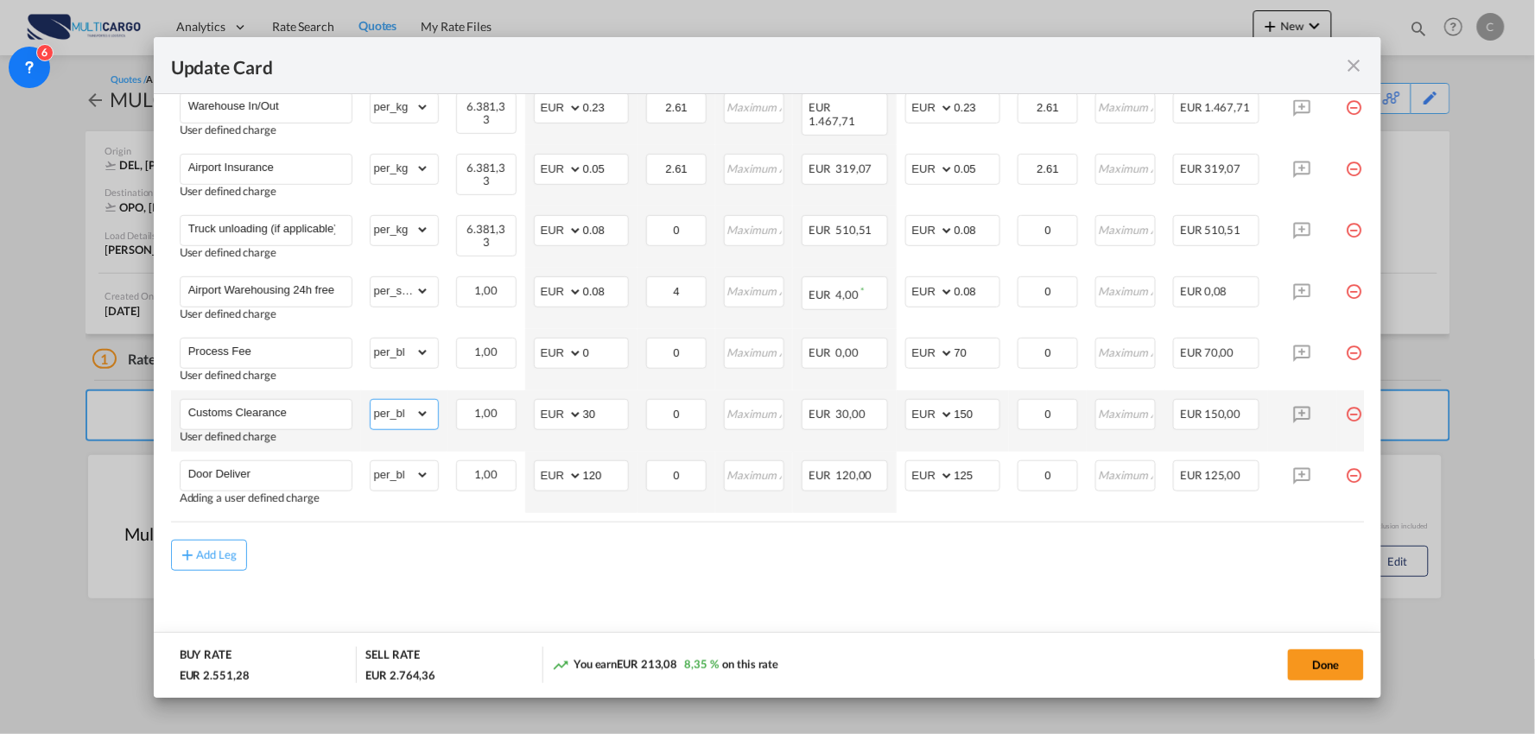
click at [419, 403] on select "gross_weight volumetric_weight per_shipment per_bl per_km % on air freight per_…" at bounding box center [400, 414] width 59 height 28
select select "per_document"
click at [371, 400] on select "gross_weight volumetric_weight per_shipment per_bl per_km % on air freight per_…" at bounding box center [400, 414] width 59 height 28
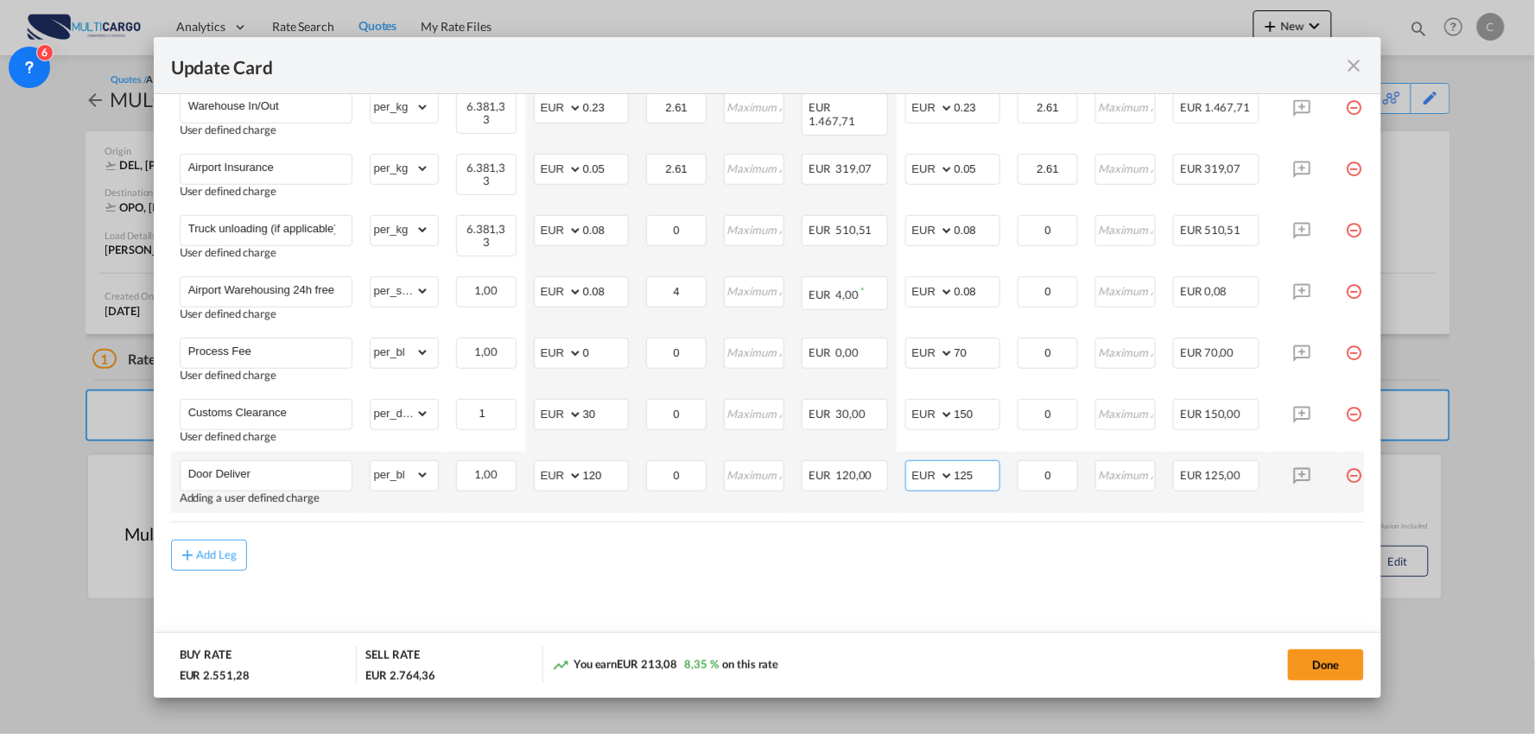
drag, startPoint x: 950, startPoint y: 475, endPoint x: 900, endPoint y: 475, distance: 50.1
click at [905, 475] on md-input-container "AED AFN ALL AMD ANG AOA ARS AUD AWG AZN BAM BBD BDT BGN BHD BIF BMD BND [PERSON…" at bounding box center [952, 475] width 95 height 31
type input "290"
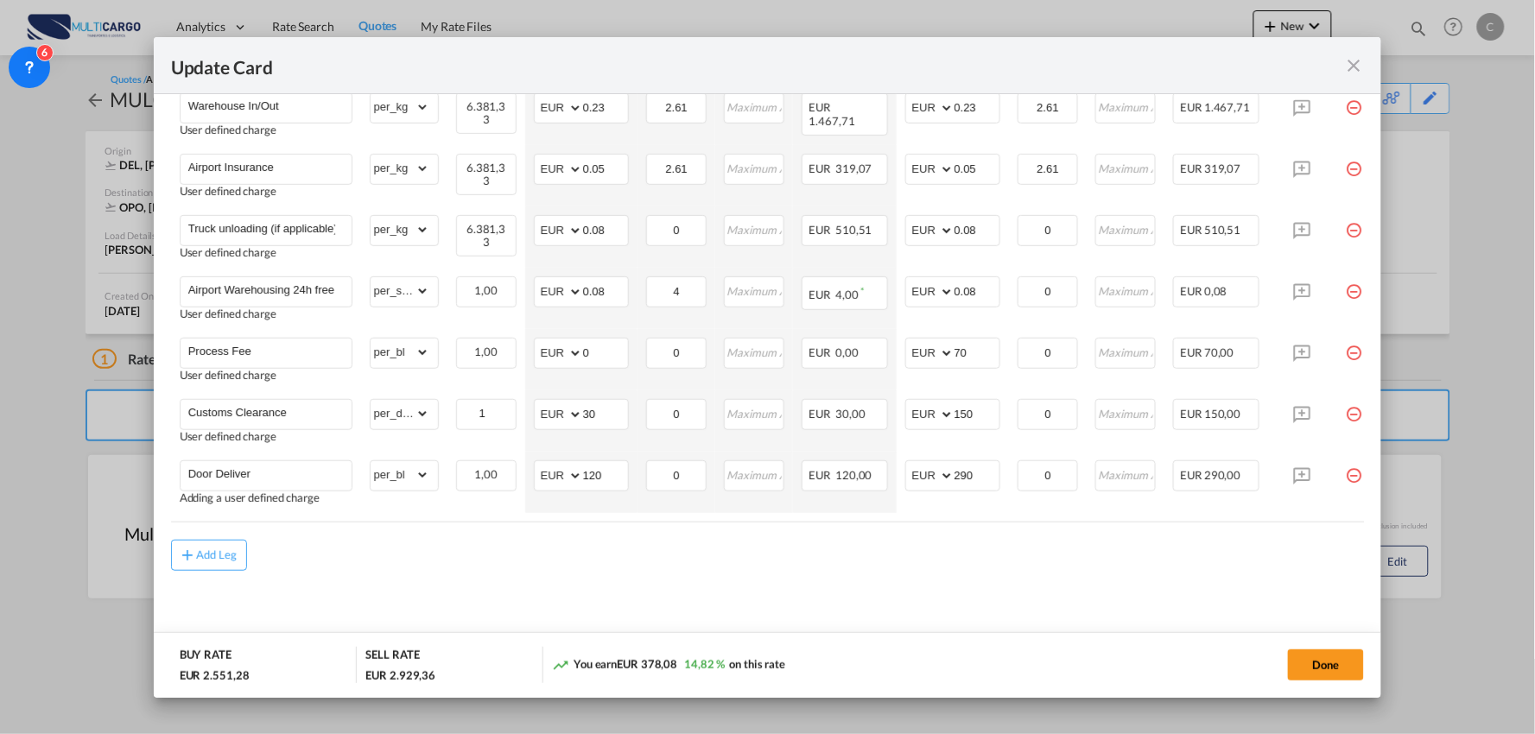
click at [792, 589] on md-content "Freight Please enter leg name Leg Name Already Exists Delete Leg Sub Total AED …" at bounding box center [768, 240] width 1194 height 828
drag, startPoint x: 607, startPoint y: 476, endPoint x: 517, endPoint y: 487, distance: 91.4
click at [522, 487] on tr "Door Deliver Adding a user defined charge Please Enter Already Exists gross_wei…" at bounding box center [783, 482] width 1224 height 61
type input "220"
click at [990, 573] on md-content "Freight Please enter leg name Leg Name Already Exists Delete Leg Sub Total AED …" at bounding box center [768, 240] width 1194 height 828
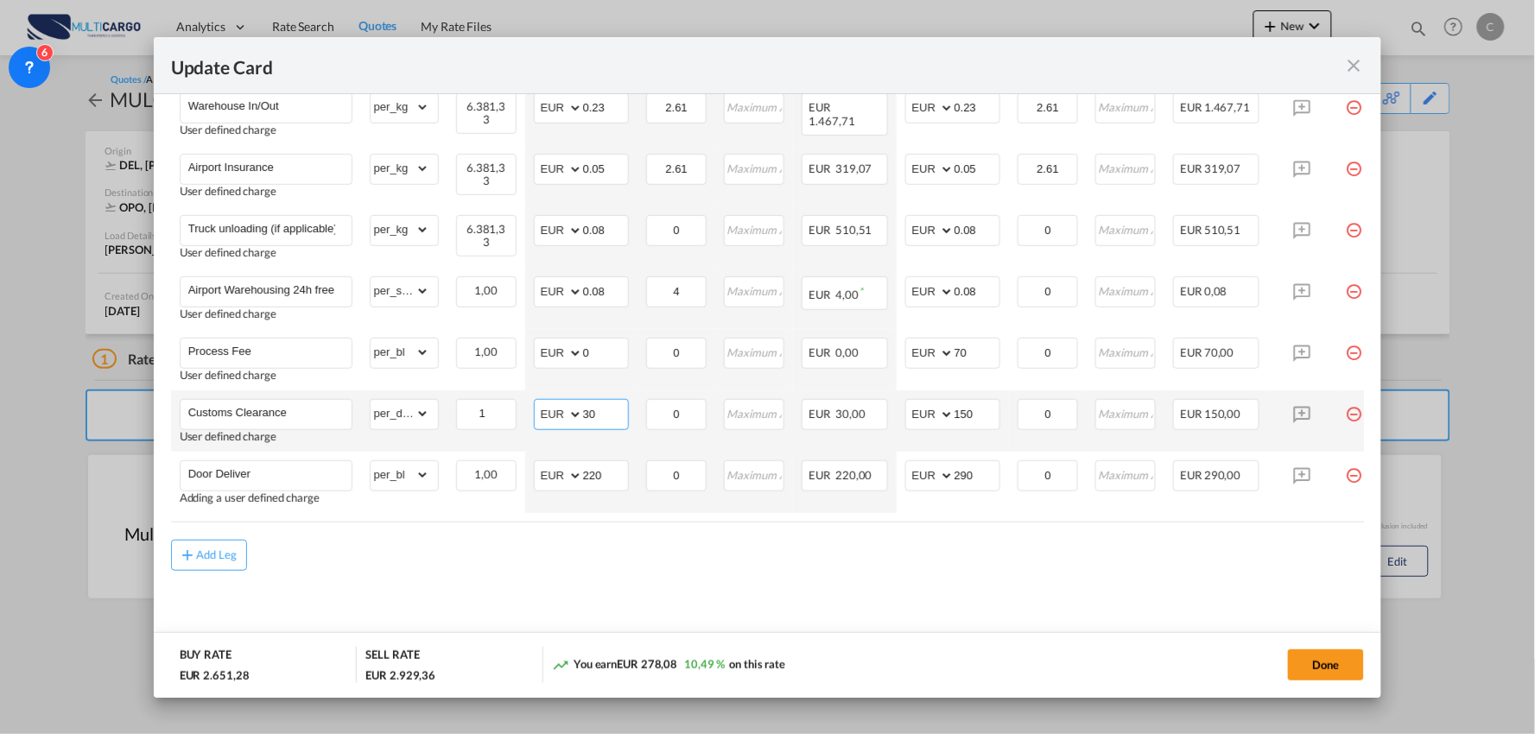
drag, startPoint x: 584, startPoint y: 410, endPoint x: 532, endPoint y: 410, distance: 51.8
click at [530, 410] on td "AED AFN ALL AMD ANG AOA ARS AUD AWG AZN BAM BBD BDT BGN BHD BIF BMD BND [PERSON…" at bounding box center [581, 420] width 112 height 61
type input "85"
drag, startPoint x: 856, startPoint y: 591, endPoint x: 819, endPoint y: 530, distance: 71.0
click at [857, 591] on md-content "Freight Please enter leg name Leg Name Already Exists Delete Leg Sub Total AED …" at bounding box center [768, 240] width 1194 height 828
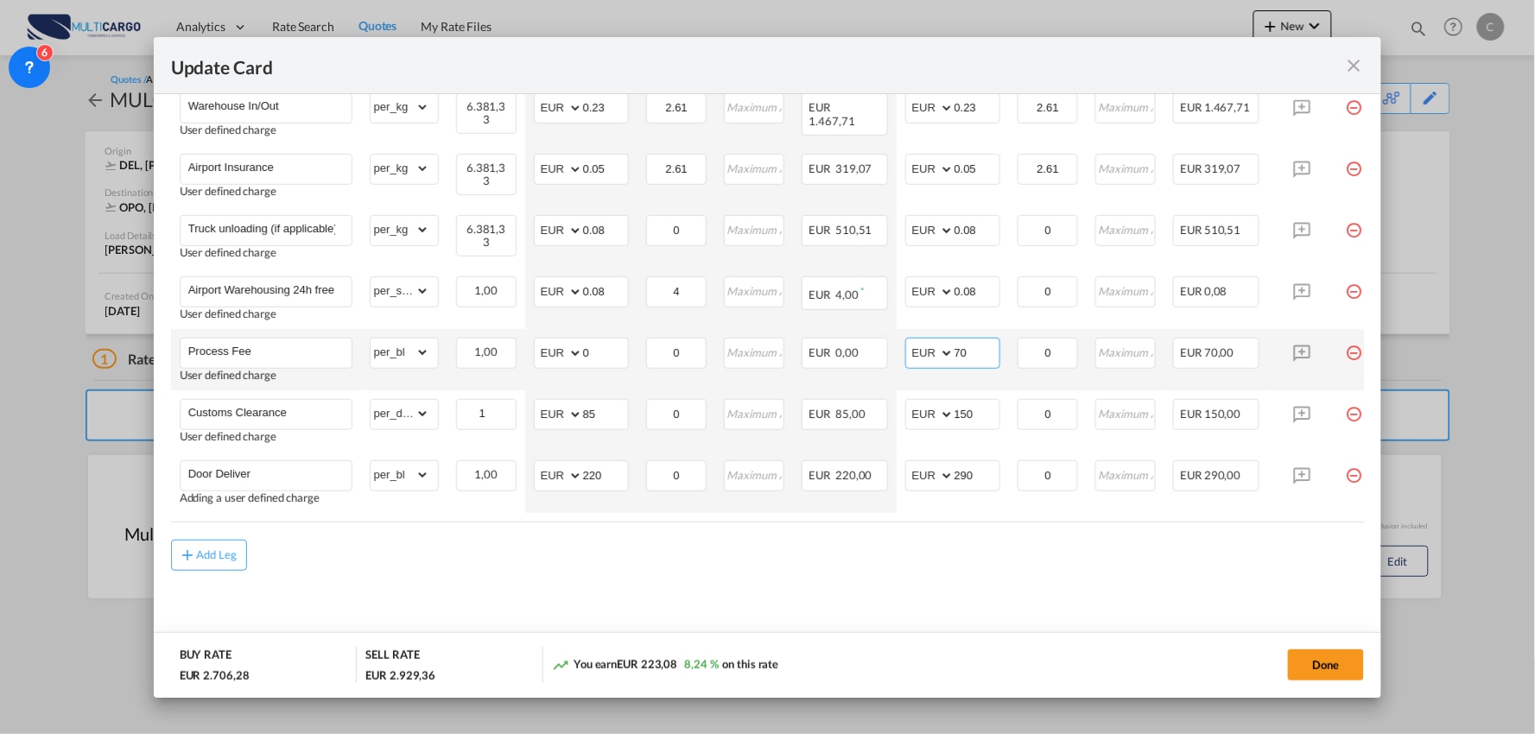
drag, startPoint x: 970, startPoint y: 343, endPoint x: 937, endPoint y: 347, distance: 33.1
click at [937, 347] on md-input-container "AED AFN ALL AMD ANG AOA ARS AUD AWG AZN BAM BBD BDT BGN BHD BIF BMD BND [PERSON…" at bounding box center [952, 353] width 95 height 31
type input "90"
click at [939, 562] on div "Add Leg" at bounding box center [768, 555] width 1194 height 31
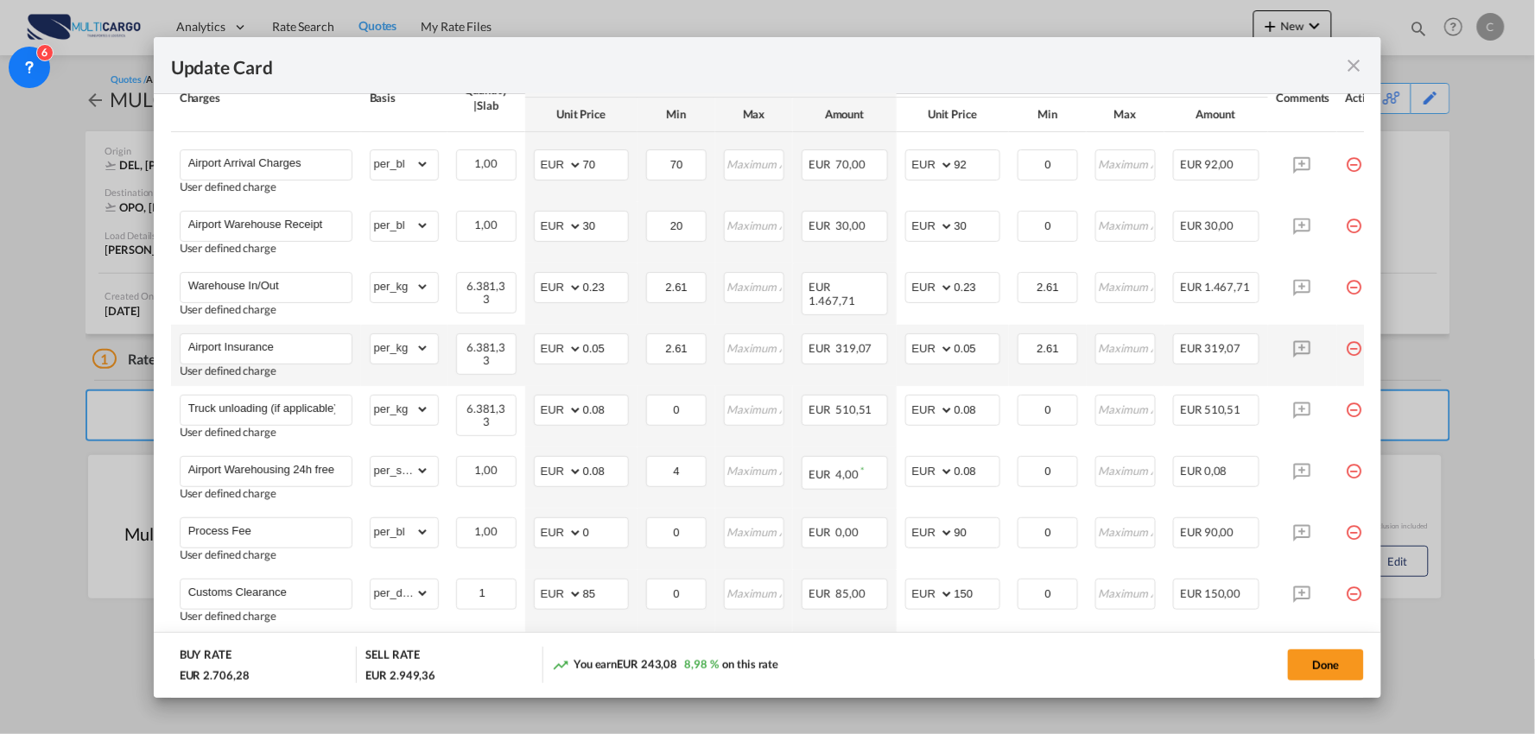
scroll to position [263, 0]
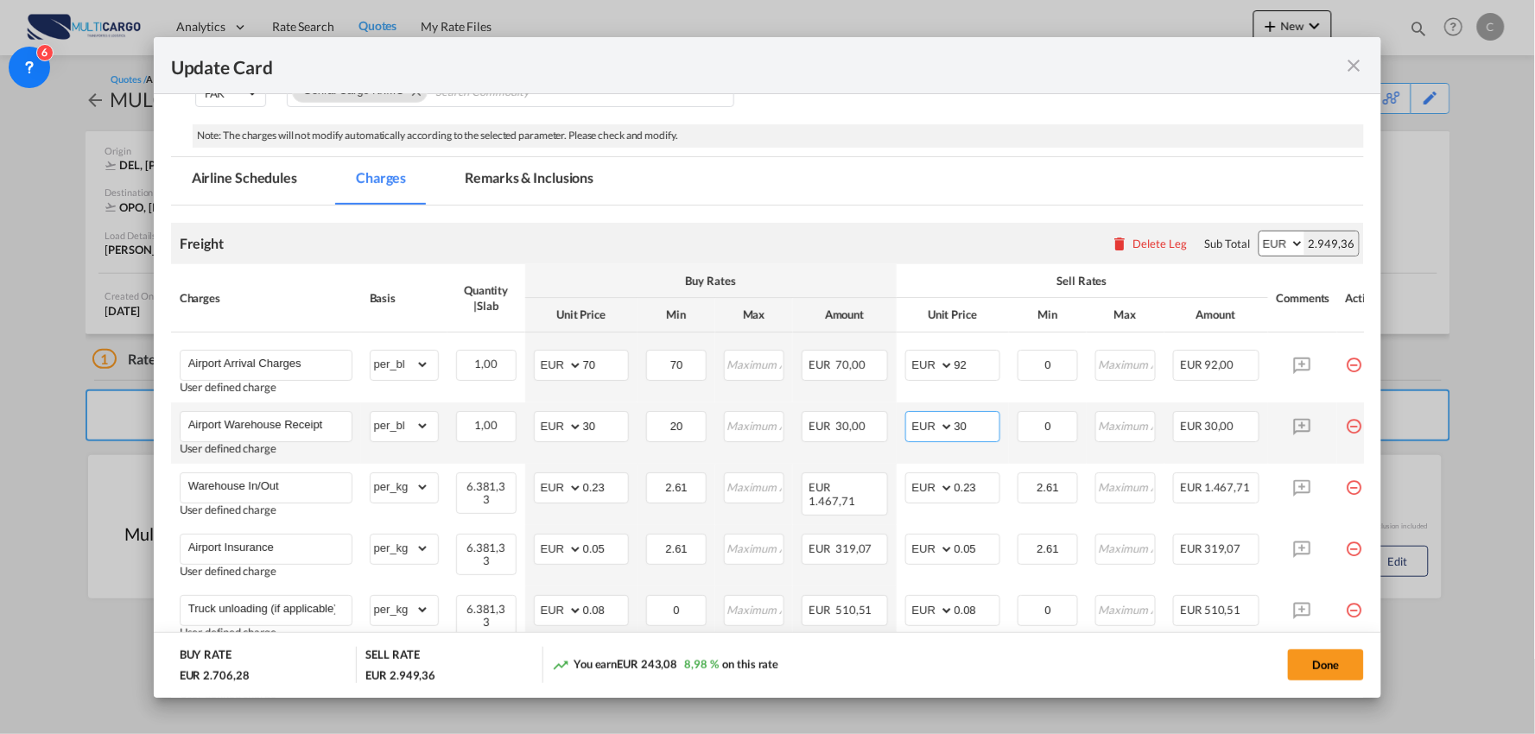
drag, startPoint x: 918, startPoint y: 430, endPoint x: 896, endPoint y: 430, distance: 22.5
click at [897, 430] on td "AED AFN ALL AMD ANG AOA ARS AUD AWG AZN BAM BBD BDT BGN BHD BIF BMD BND [PERSON…" at bounding box center [953, 433] width 112 height 61
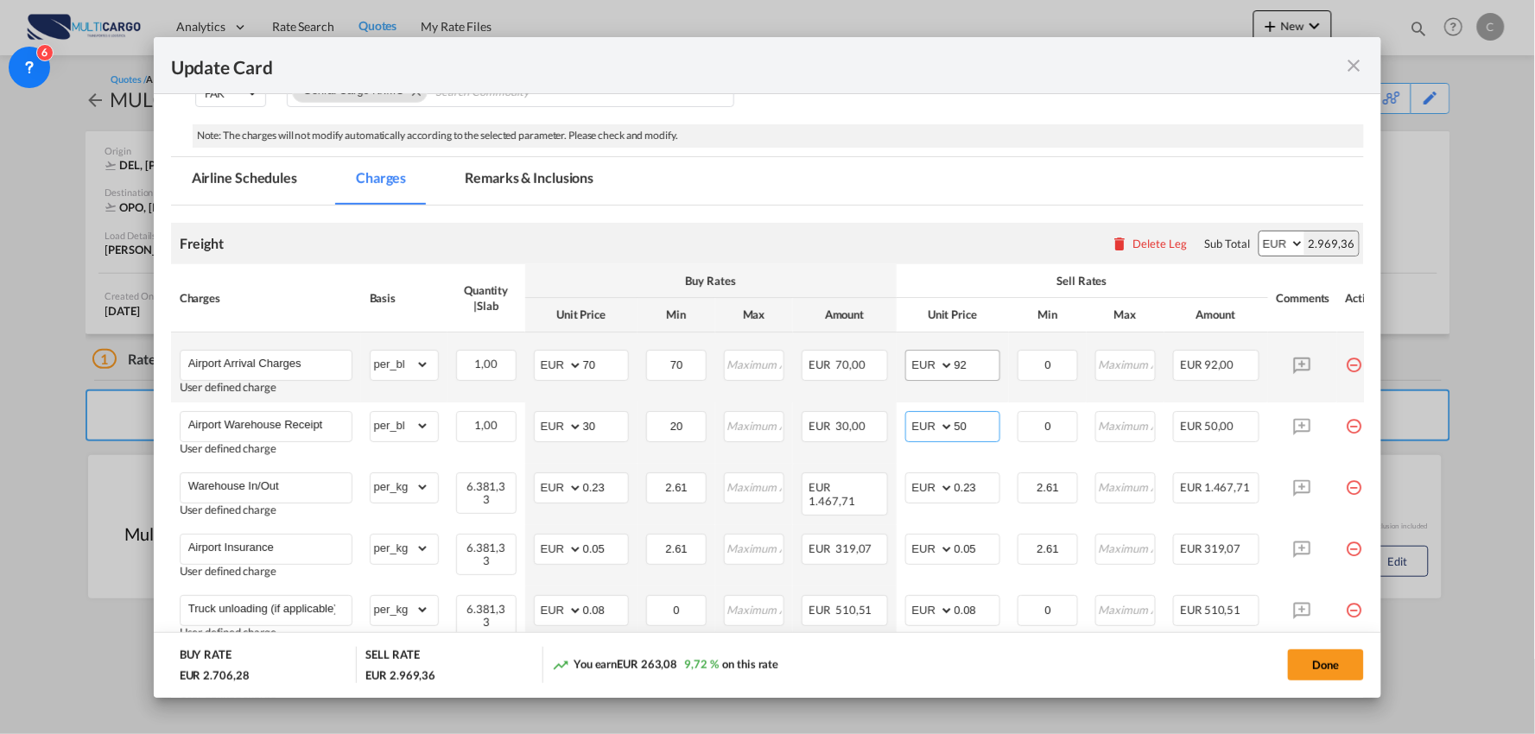
type input "50"
drag, startPoint x: 978, startPoint y: 368, endPoint x: 892, endPoint y: 369, distance: 85.5
click at [895, 369] on tr "Airport Arrival Charges User defined charge Please Enter Already Exists gross_w…" at bounding box center [783, 368] width 1224 height 70
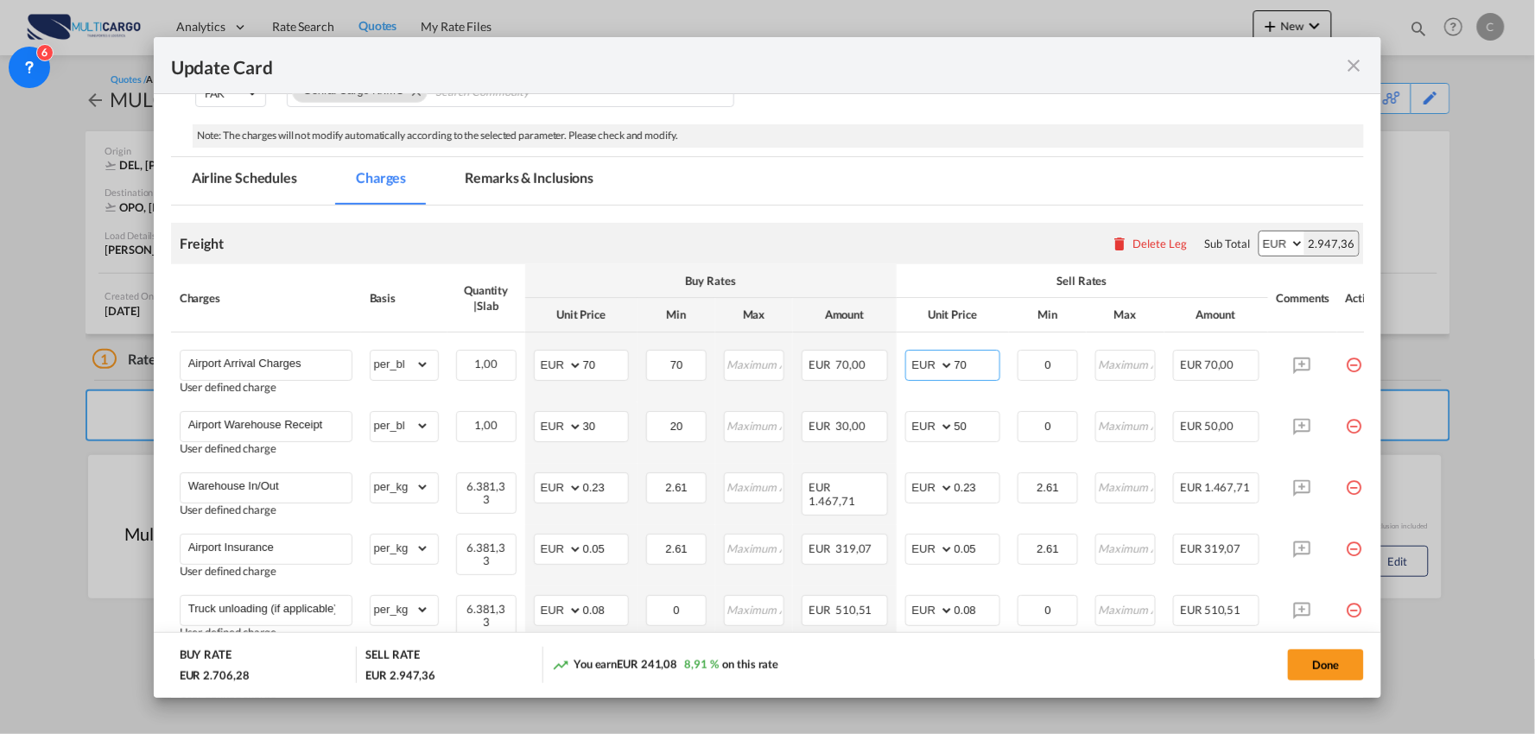
type input "70"
click at [1037, 113] on div "Cargo Type FAK FAK GCR GDSM General Cargo Hazardous Cargo Ambient Foodstuff Chi…" at bounding box center [778, 89] width 1171 height 69
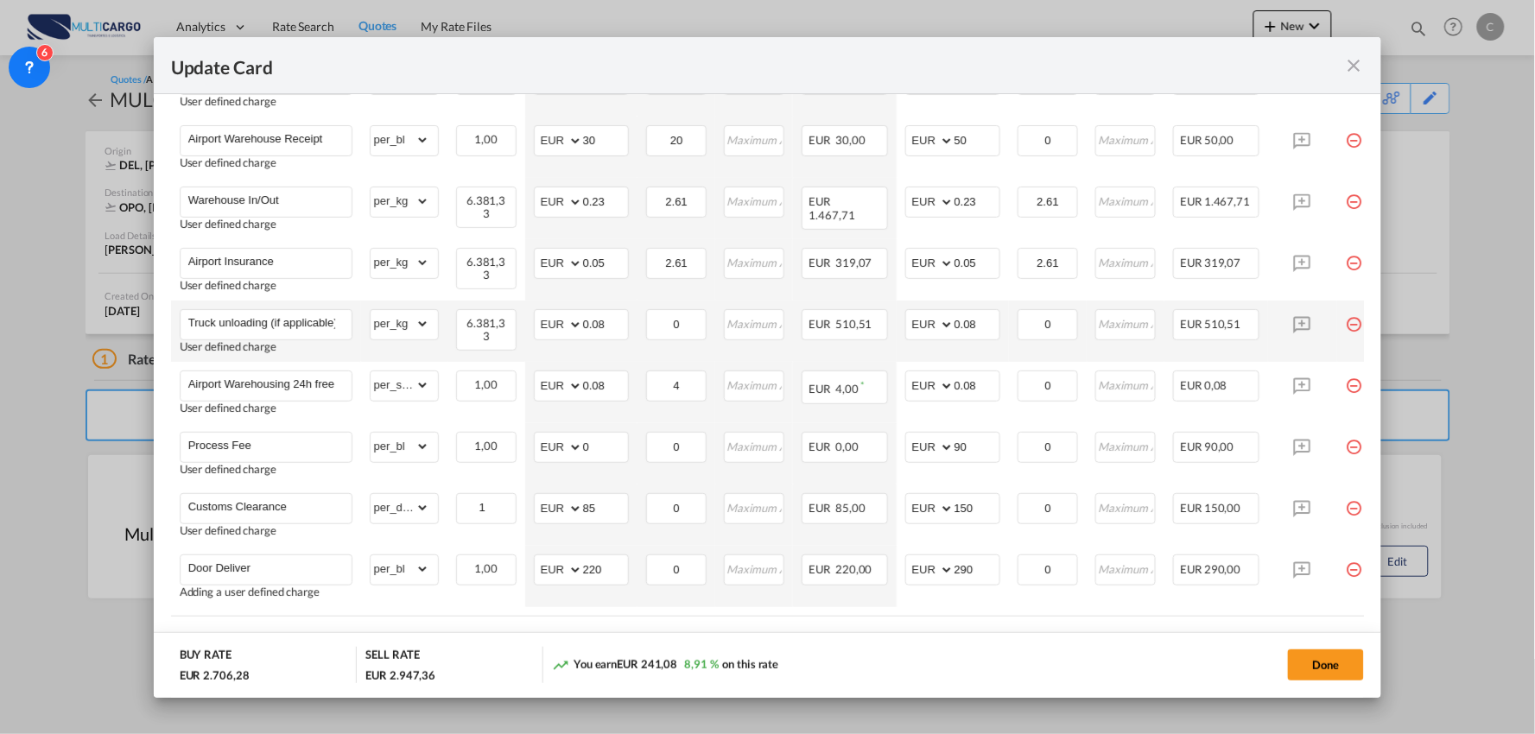
scroll to position [551, 0]
click at [986, 197] on input "0.23" at bounding box center [976, 199] width 45 height 26
type input "0.25"
click at [994, 73] on div "Update Card" at bounding box center [757, 65] width 1173 height 22
click at [1331, 667] on button "Done" at bounding box center [1326, 665] width 76 height 31
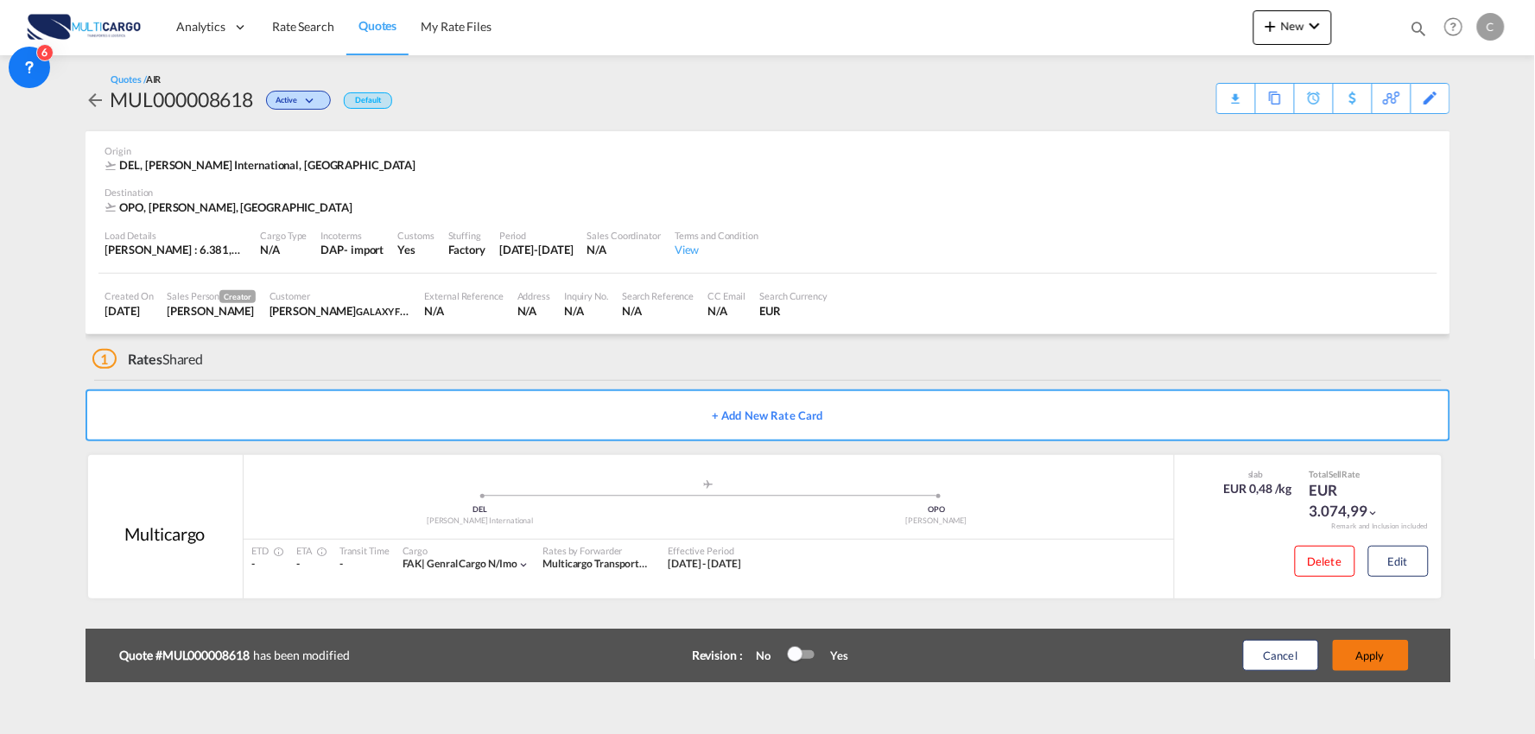
click at [1380, 661] on button "Apply" at bounding box center [1371, 655] width 76 height 31
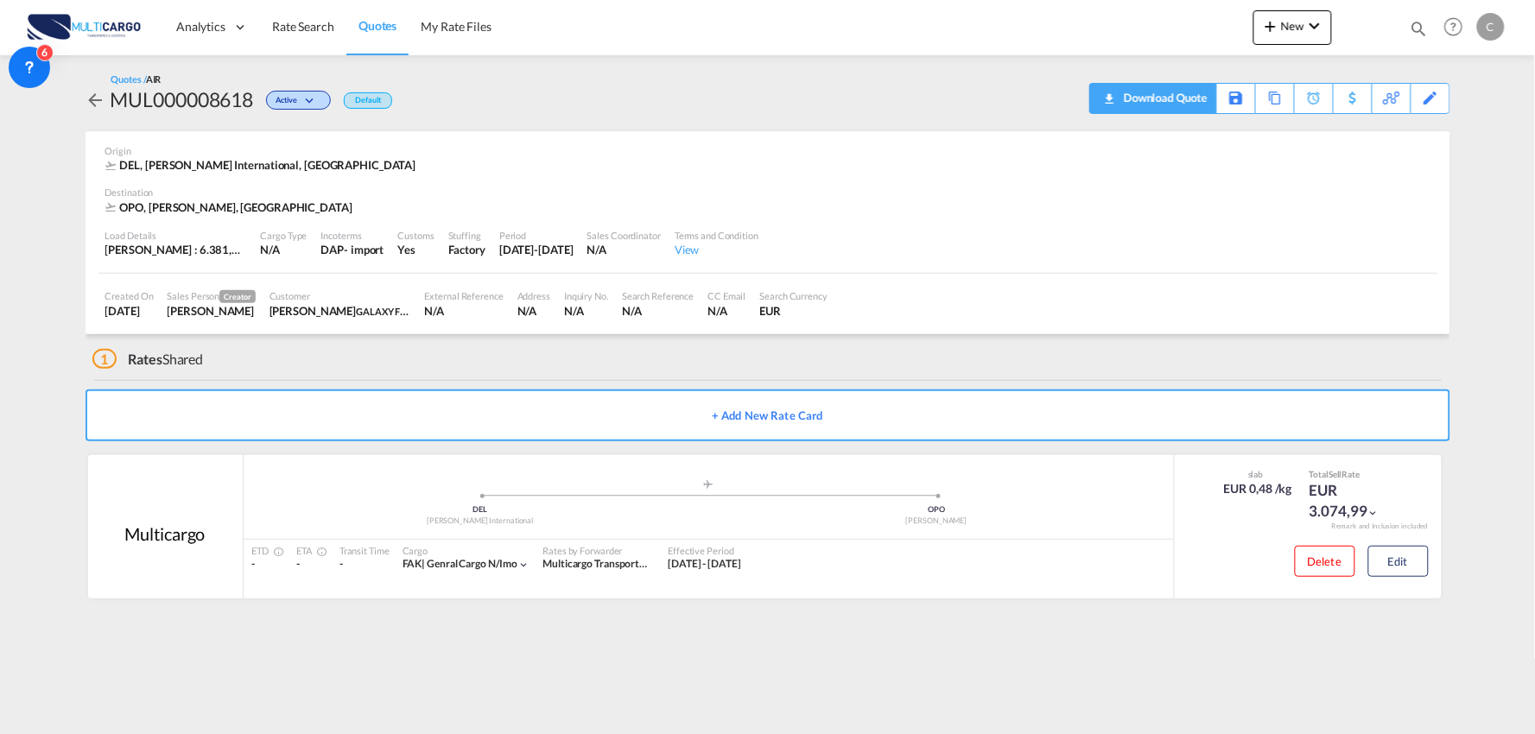
click at [1196, 102] on div "Download Quote" at bounding box center [1163, 98] width 88 height 28
click at [544, 355] on div "1 Rates Shared" at bounding box center [771, 354] width 1358 height 41
click at [1397, 575] on button "Edit" at bounding box center [1398, 561] width 60 height 31
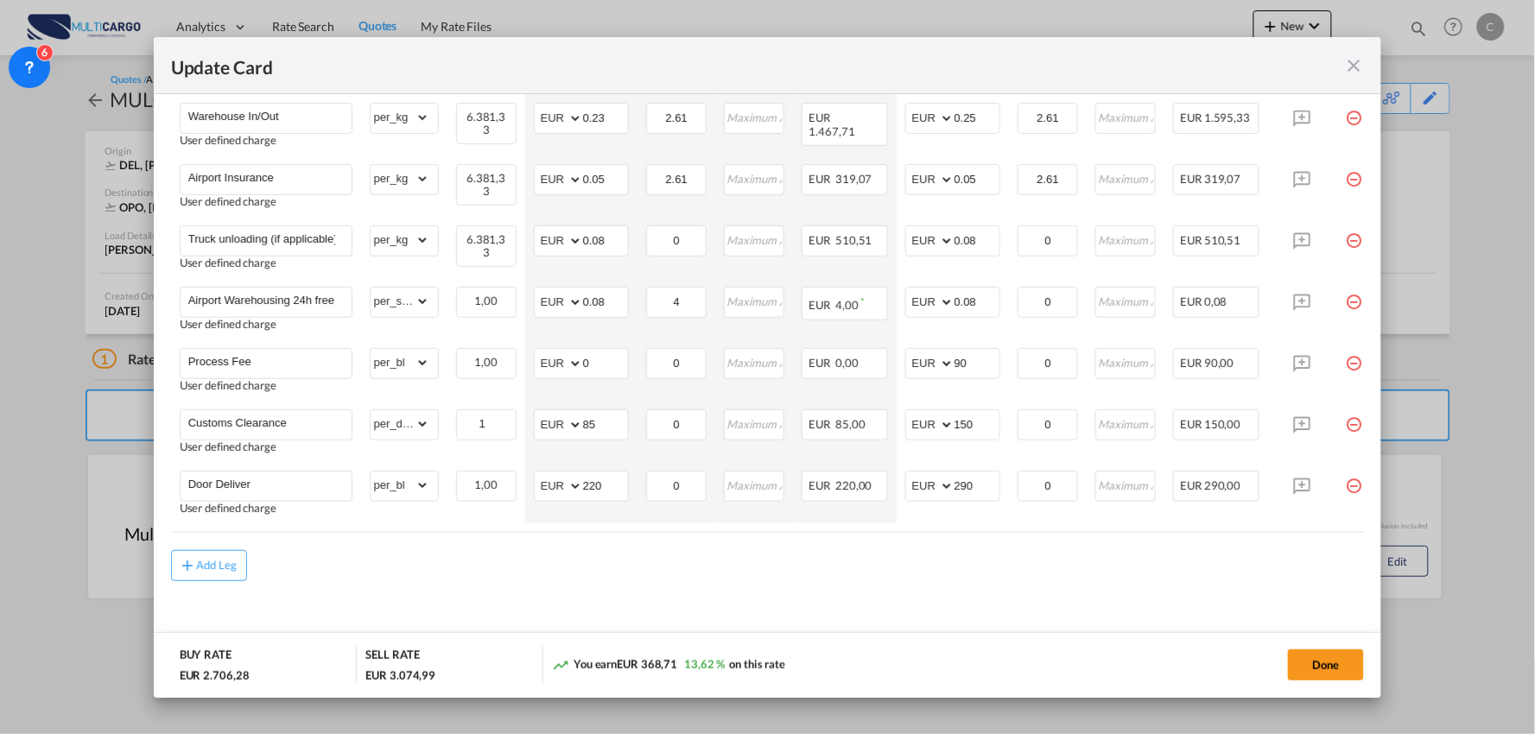
scroll to position [648, 0]
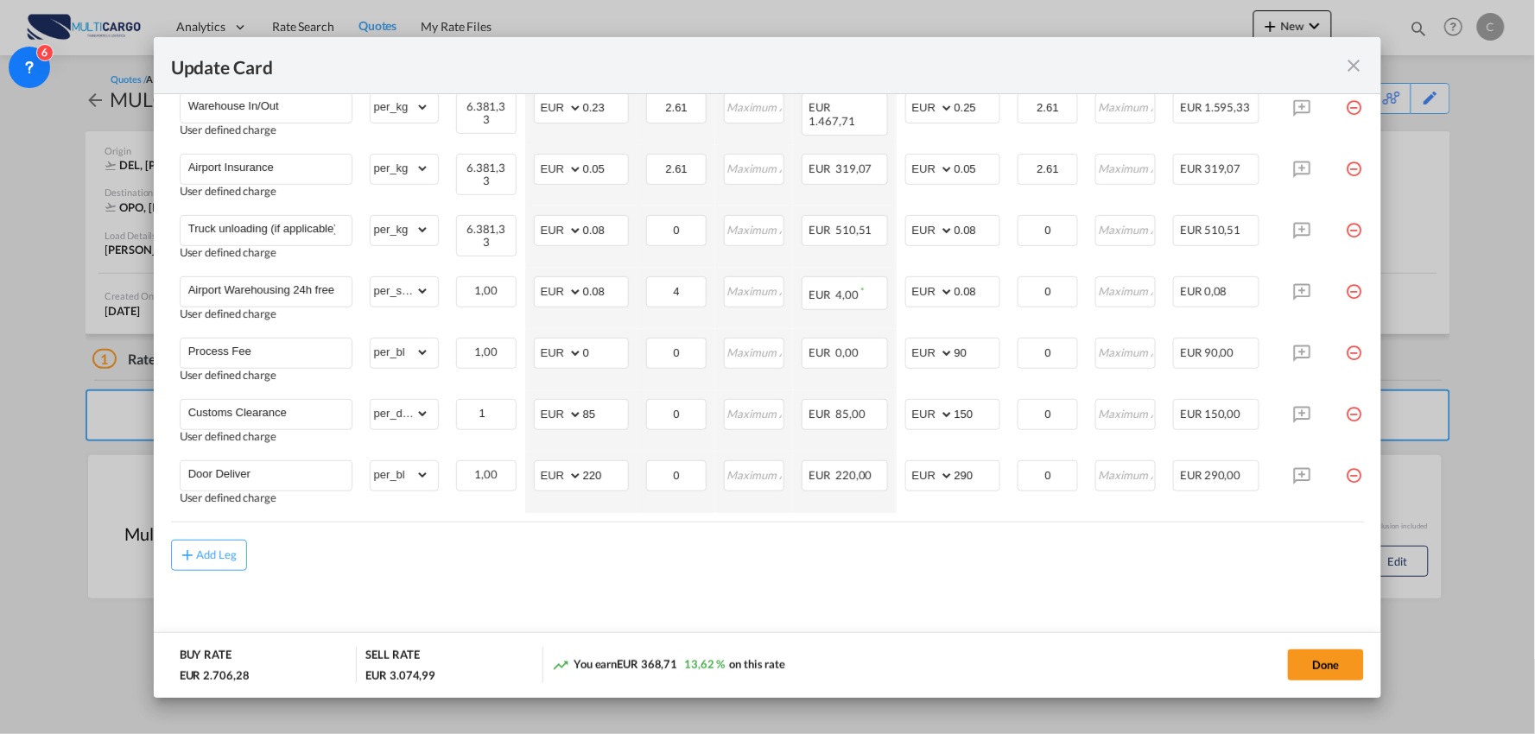
click at [620, 576] on md-content "Freight Please enter leg name Leg Name Already Exists Delete Leg Sub Total AED …" at bounding box center [768, 240] width 1194 height 828
